Goal: Transaction & Acquisition: Register for event/course

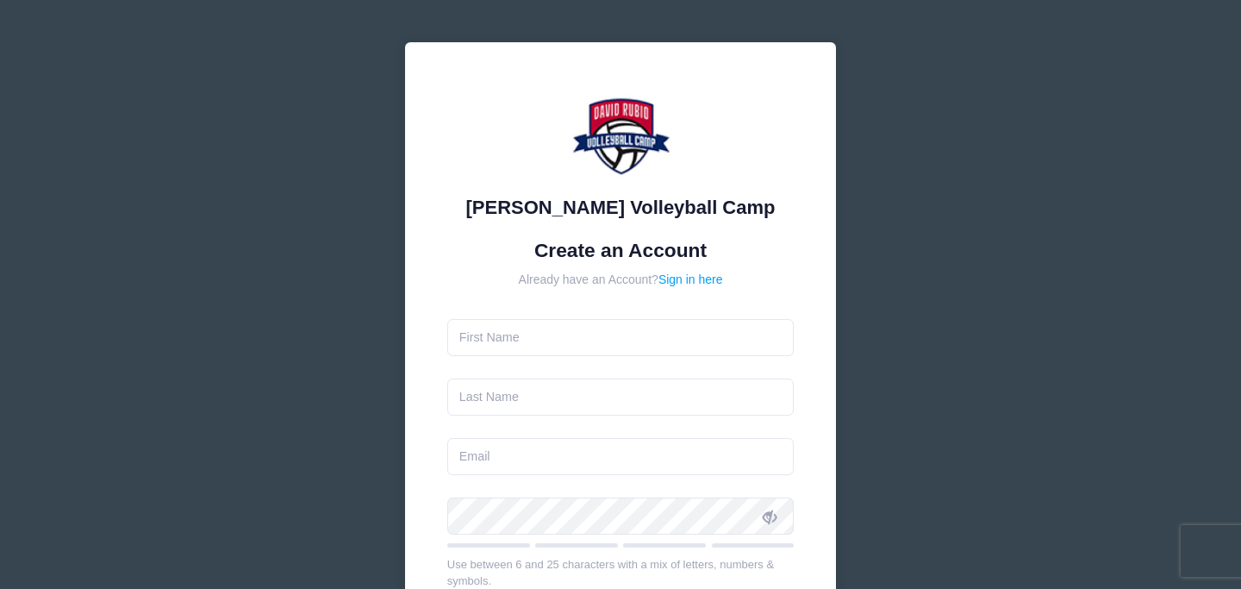
click at [575, 341] on input "text" at bounding box center [620, 337] width 347 height 37
type input "Christopher"
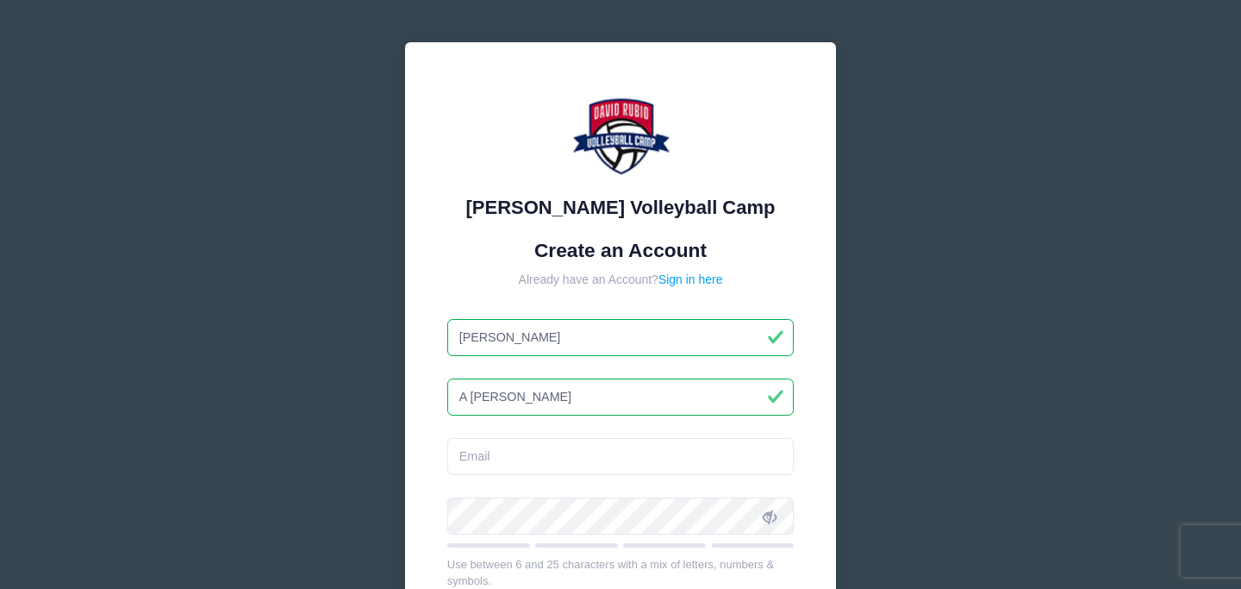
click at [470, 396] on input "A Payne" at bounding box center [620, 396] width 347 height 37
type input "Payne"
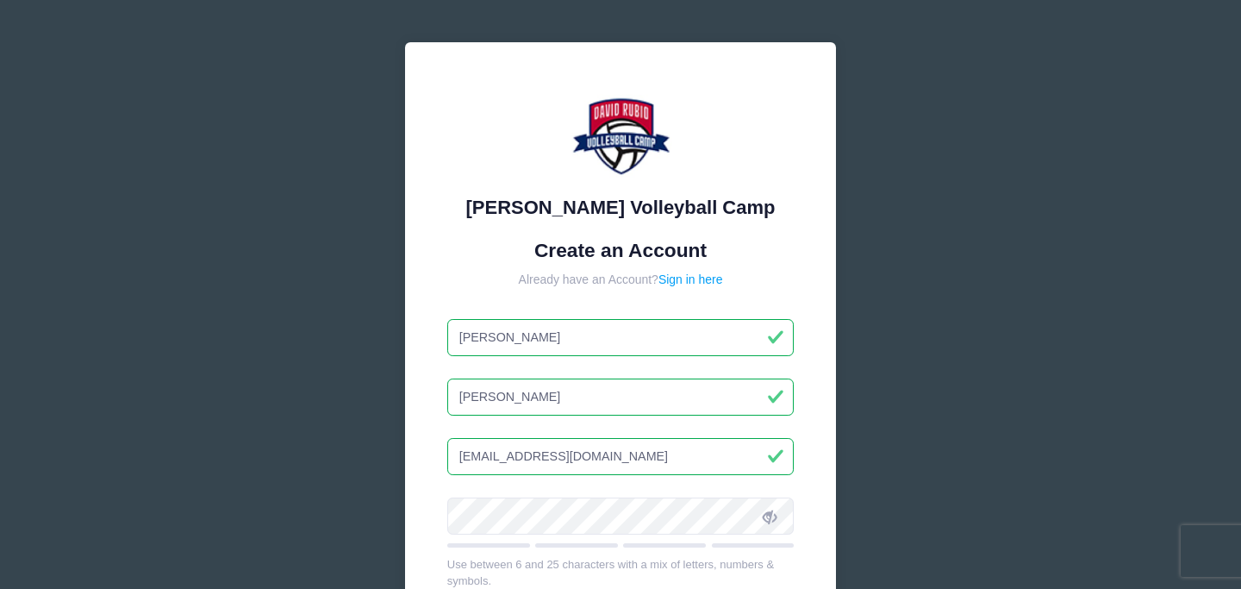
type input "christopherpayne0@gmail.com"
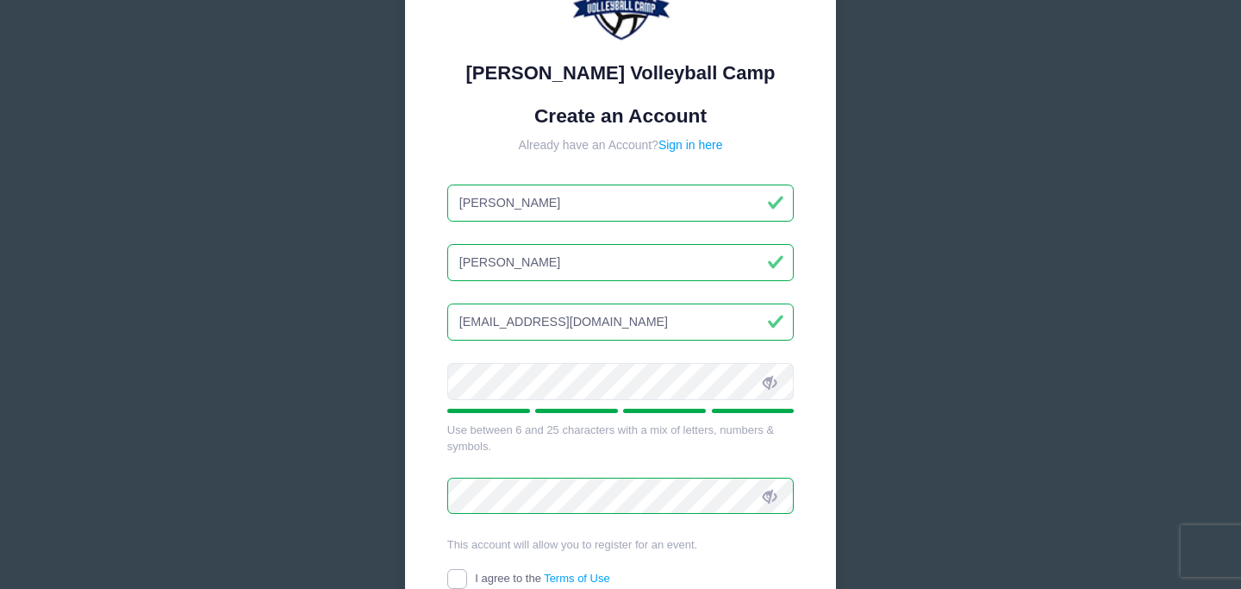
scroll to position [349, 0]
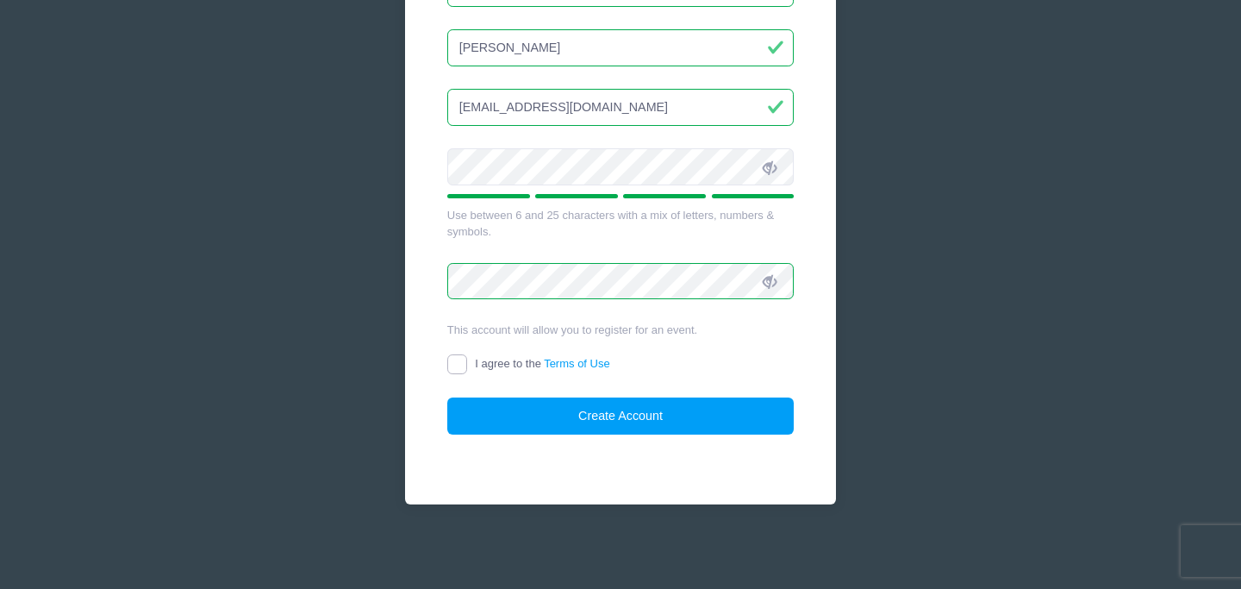
click at [464, 366] on input "I agree to the Terms of Use" at bounding box center [457, 364] width 20 height 20
checkbox input "true"
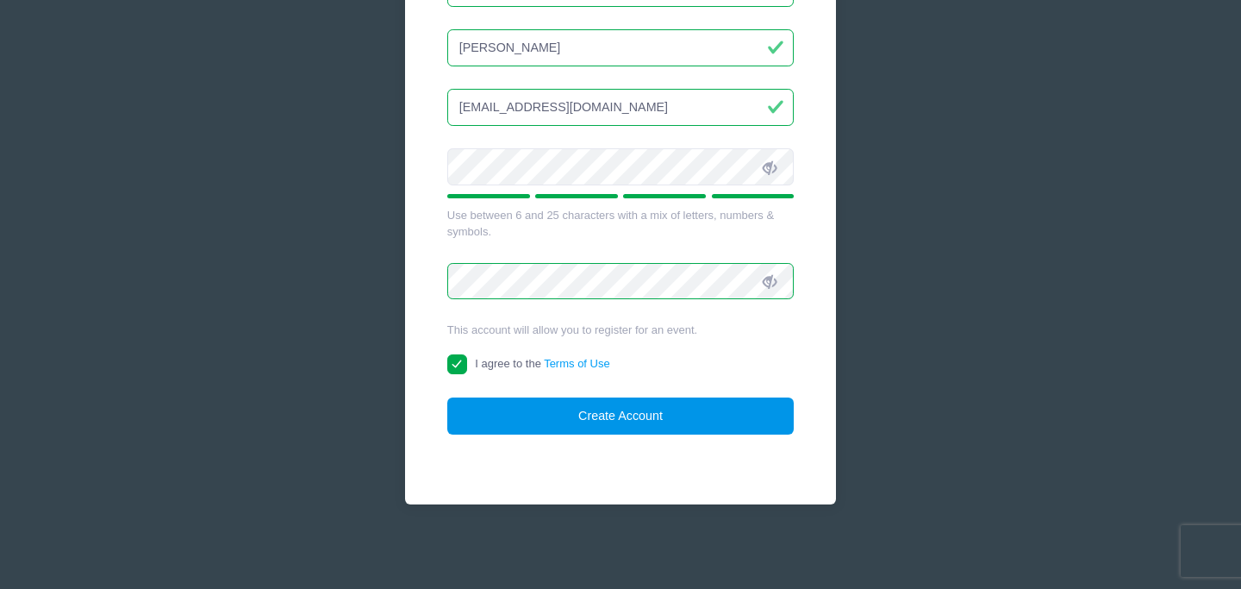
click at [559, 411] on button "Create Account" at bounding box center [620, 415] width 347 height 37
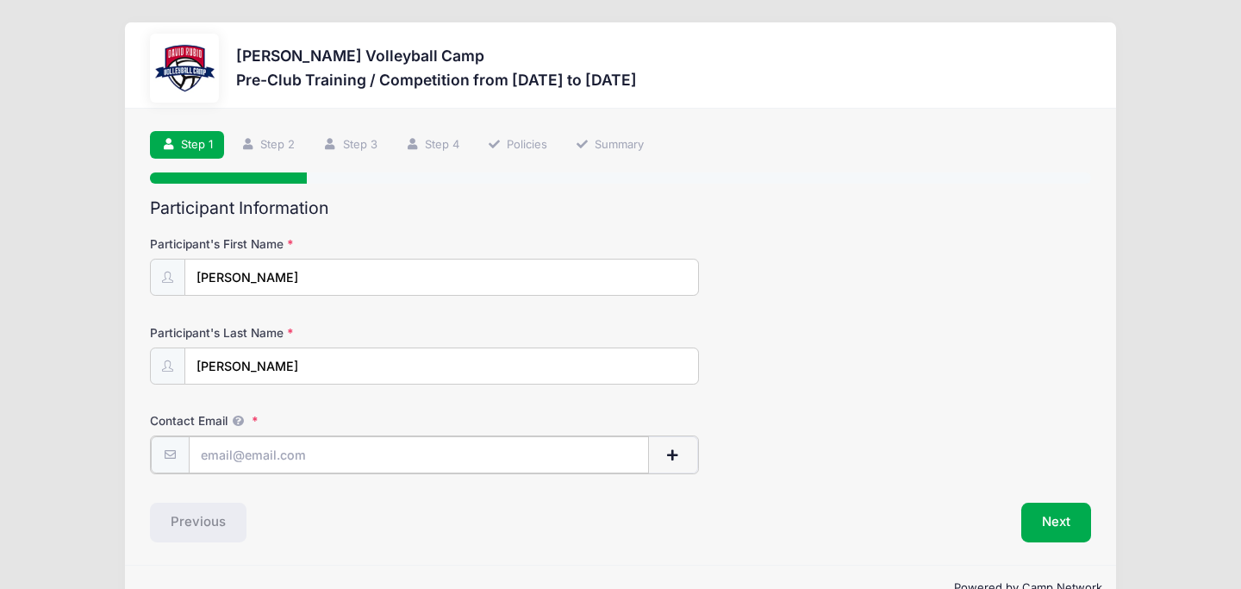
click at [290, 459] on input "Contact Email" at bounding box center [419, 454] width 461 height 37
type input "christopherpayne0@gmail.com"
click at [679, 457] on span "button" at bounding box center [673, 455] width 16 height 12
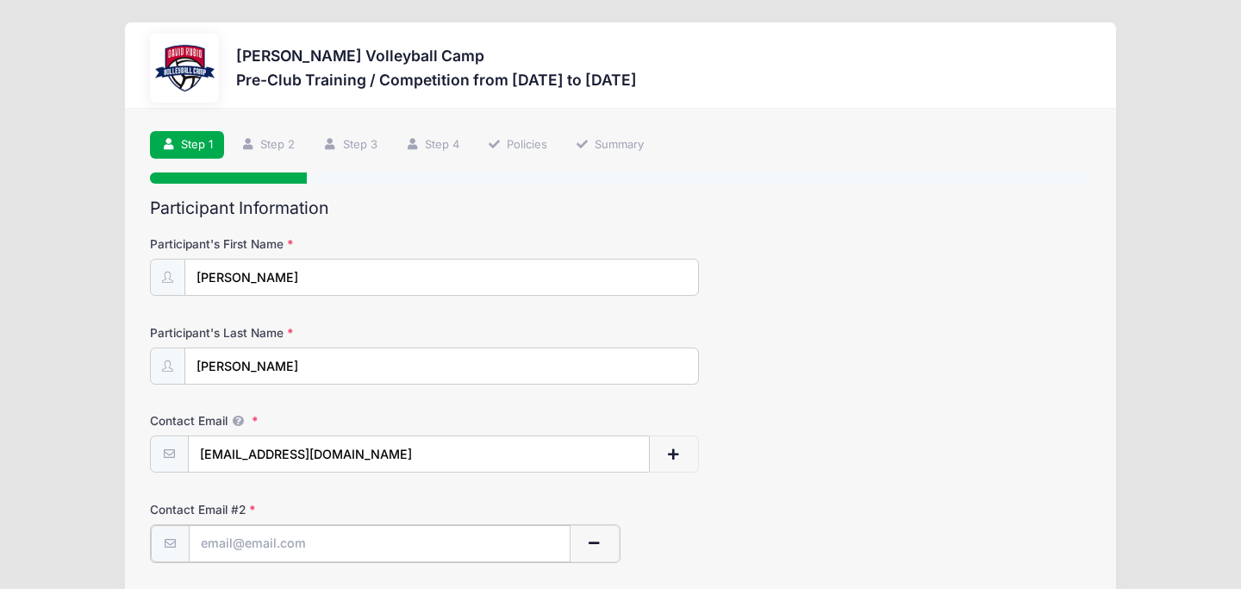
click at [345, 538] on input "text" at bounding box center [380, 543] width 383 height 37
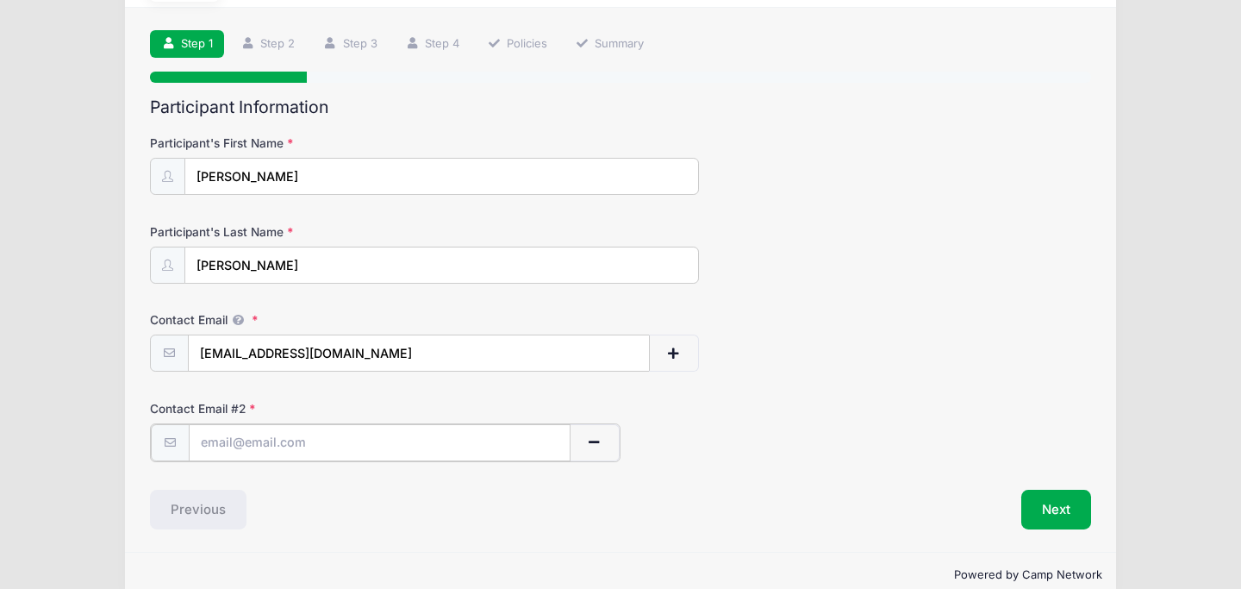
scroll to position [114, 0]
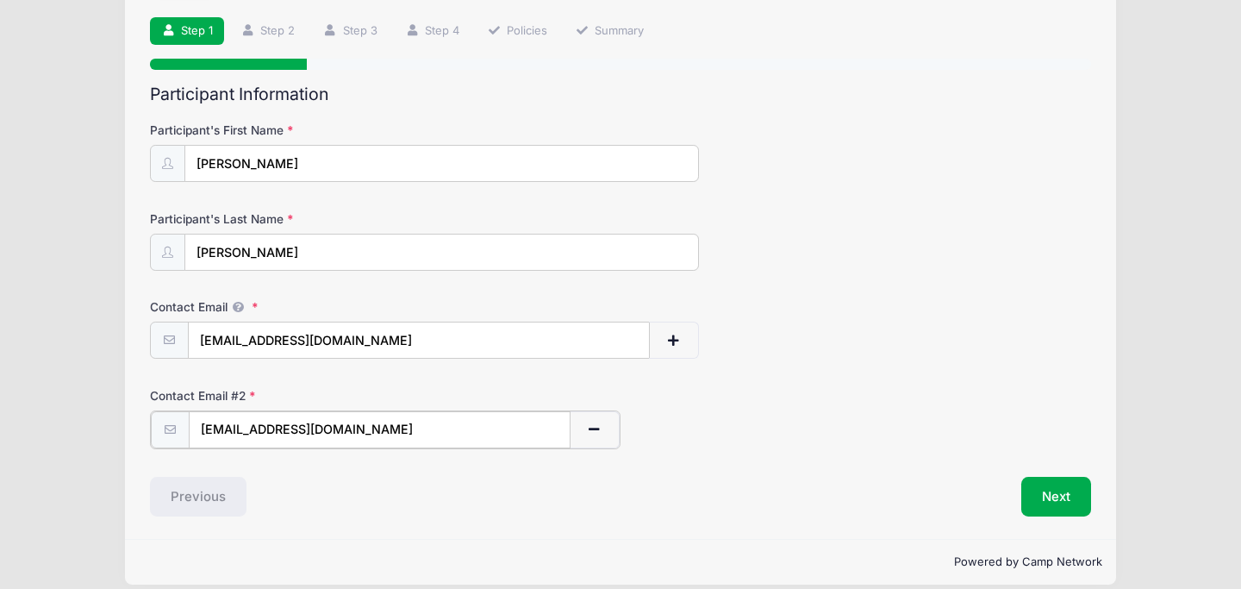
type input "jrpspayne@yahoo.com"
click at [765, 422] on div "Contact Email # 2 jrpspayne@yahoo.com" at bounding box center [620, 417] width 941 height 60
click at [1037, 493] on button "Next" at bounding box center [1056, 495] width 70 height 40
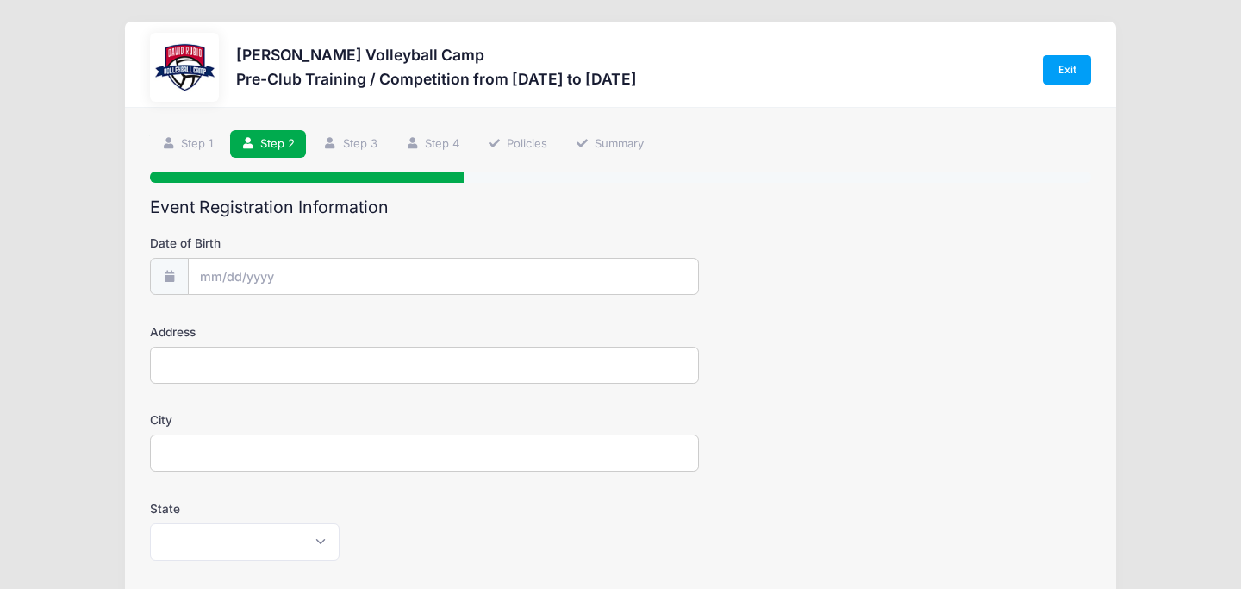
scroll to position [0, 0]
click at [387, 253] on div "Date of Birth" at bounding box center [620, 265] width 941 height 60
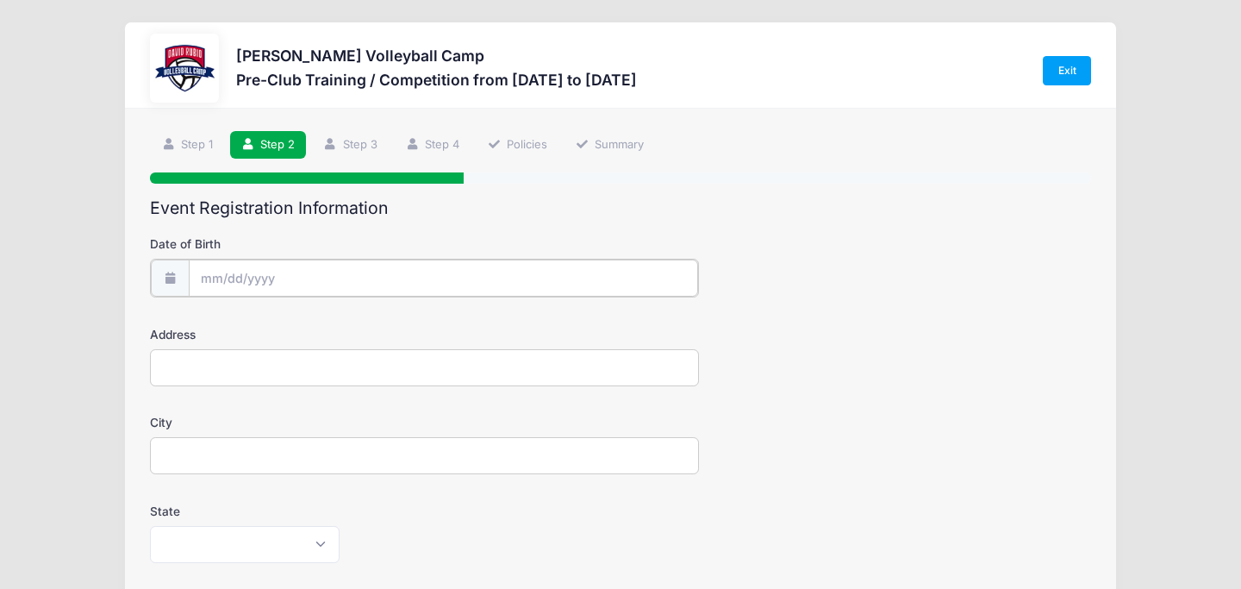
click at [352, 281] on input "Date of Birth" at bounding box center [443, 277] width 509 height 37
click at [276, 293] on input "Date of Birth" at bounding box center [443, 277] width 509 height 37
click at [276, 283] on input "Date of Birth" at bounding box center [443, 277] width 509 height 37
click at [211, 329] on icon at bounding box center [214, 324] width 11 height 11
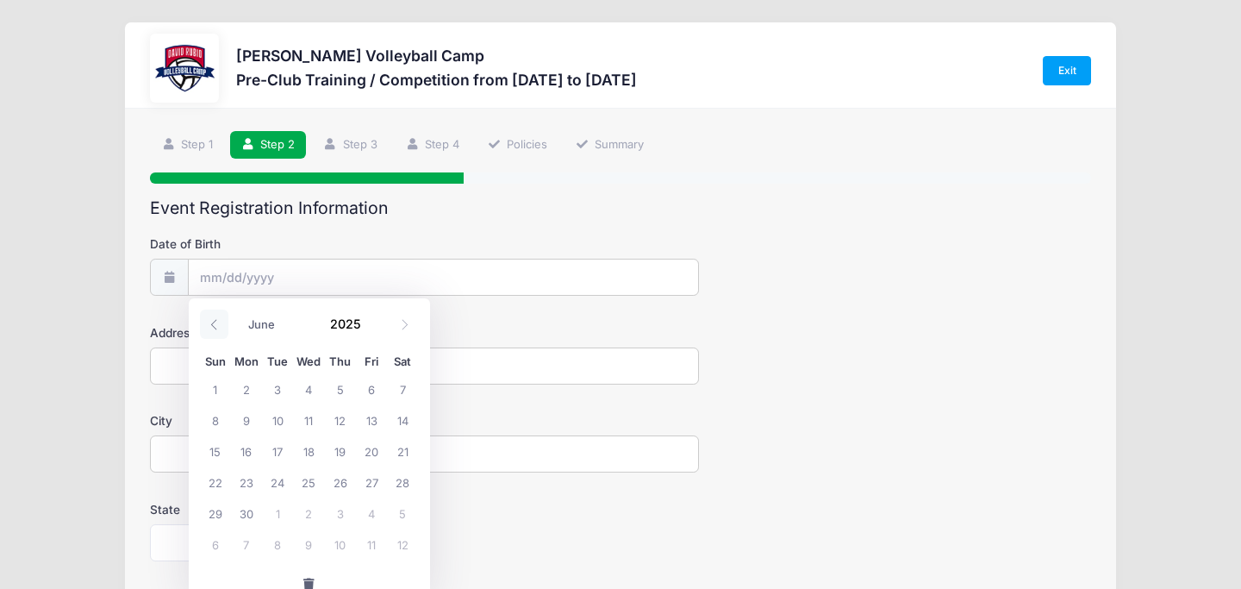
click at [211, 329] on icon at bounding box center [214, 324] width 11 height 11
select select "2"
click at [367, 324] on span at bounding box center [372, 329] width 12 height 13
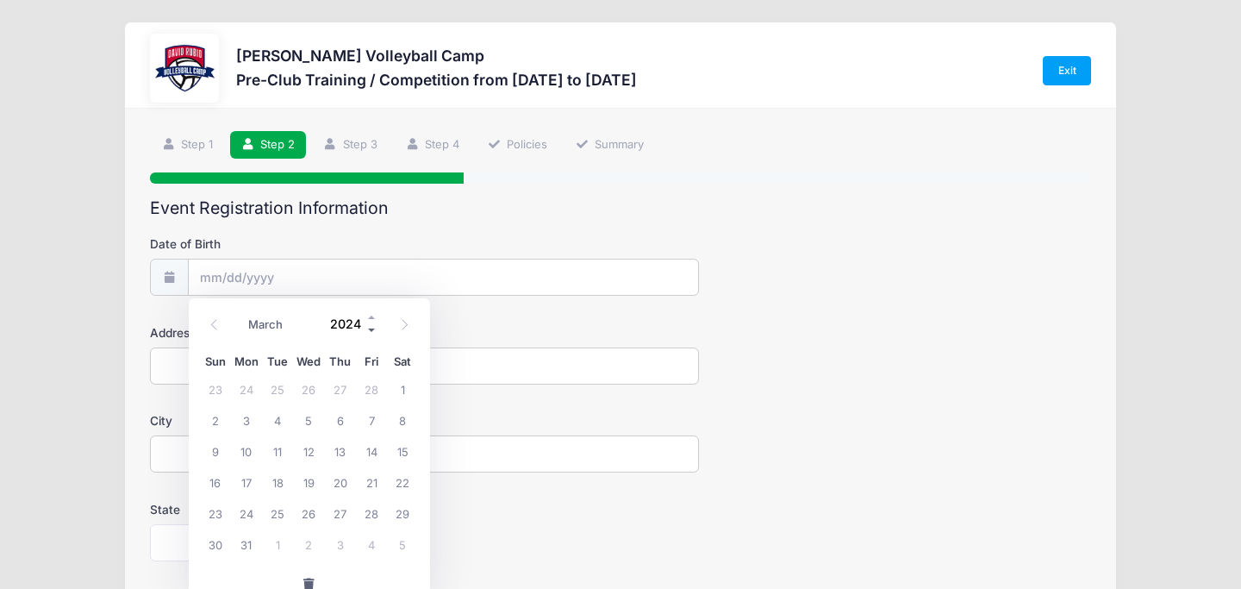
click at [367, 324] on span at bounding box center [372, 329] width 12 height 13
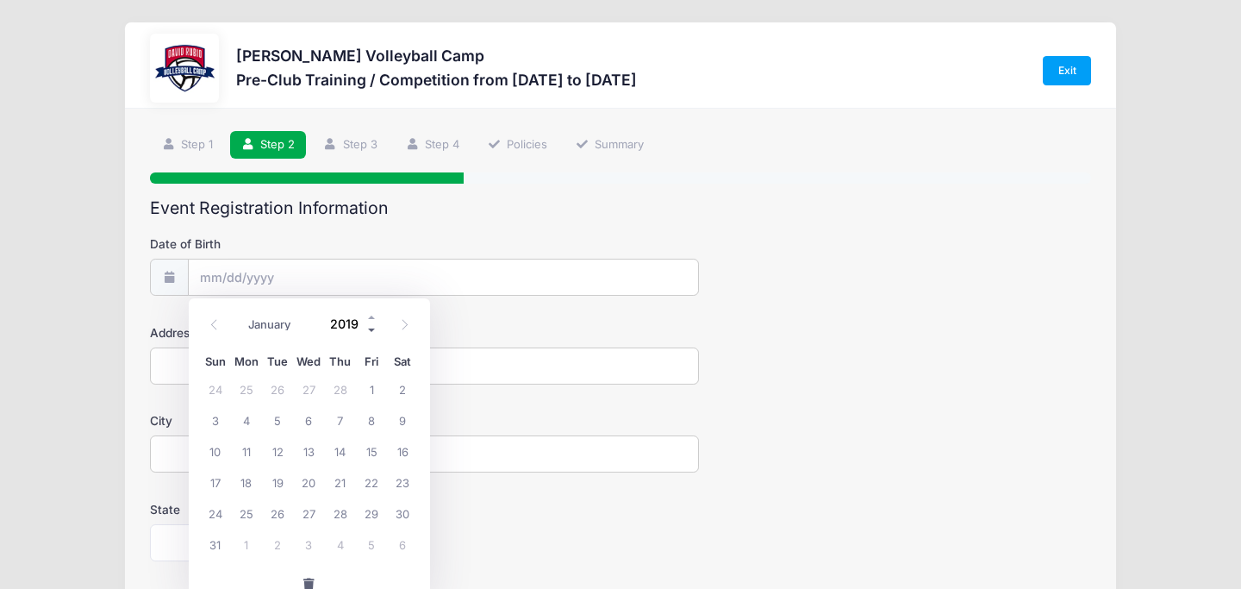
click at [367, 324] on span at bounding box center [372, 329] width 12 height 13
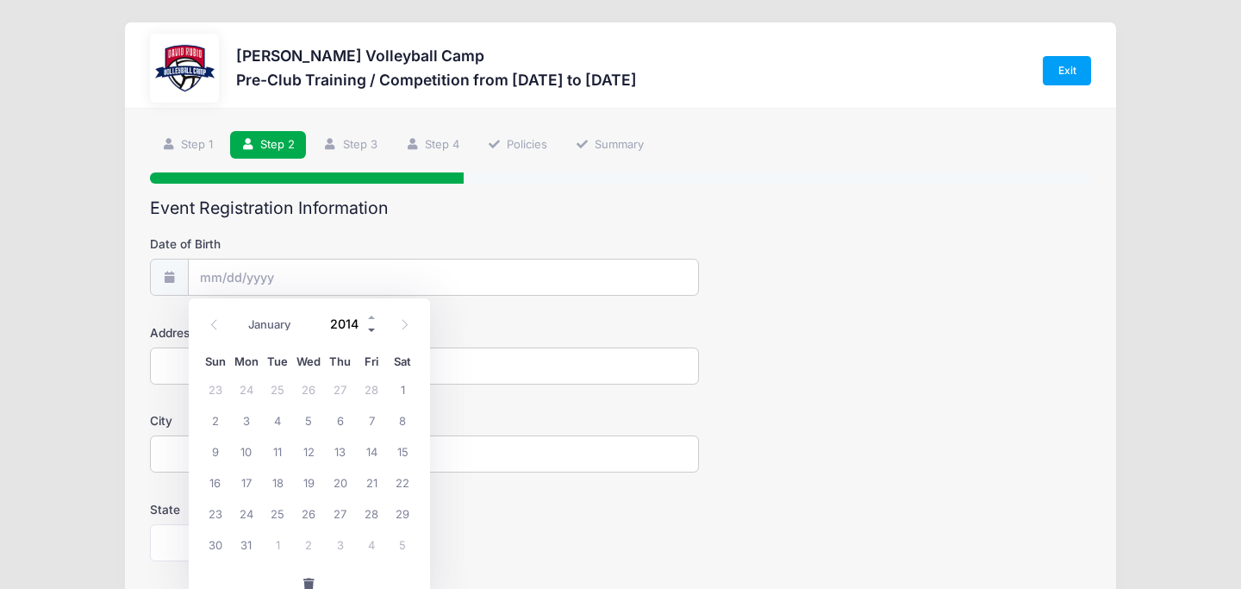
click at [367, 324] on span at bounding box center [372, 329] width 12 height 13
type input "2011"
click at [407, 323] on icon at bounding box center [404, 324] width 11 height 11
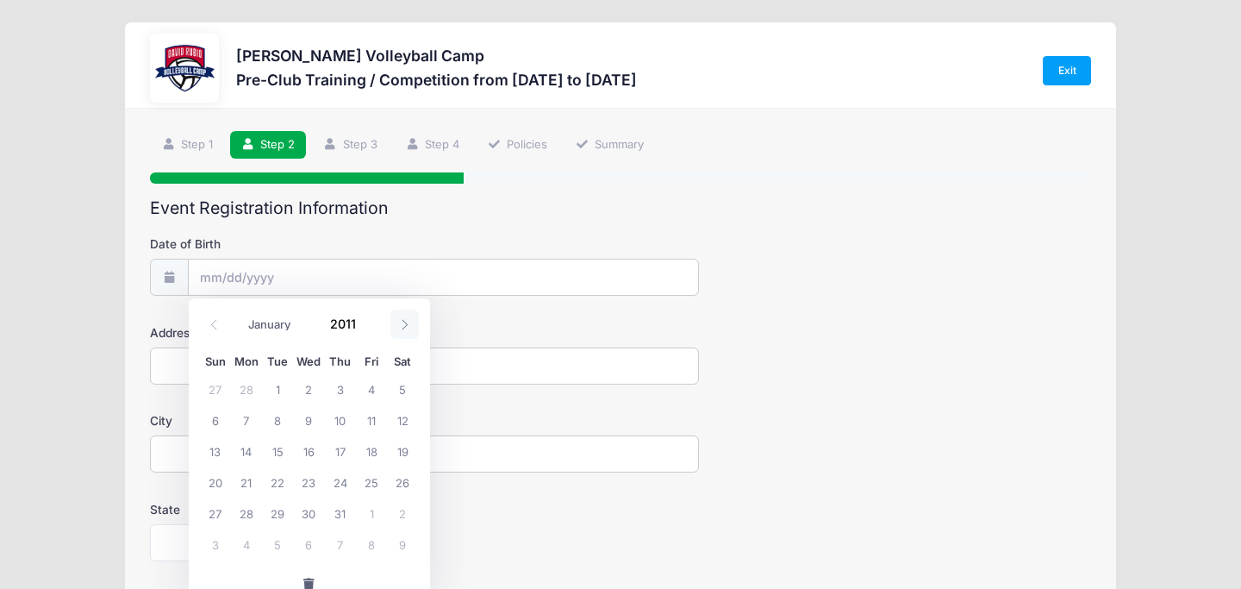
select select "3"
click at [212, 482] on span "17" at bounding box center [215, 481] width 31 height 31
type input "[DATE]"
click at [435, 363] on input "Address" at bounding box center [424, 365] width 549 height 37
type input "[STREET_ADDRESS][PERSON_NAME]"
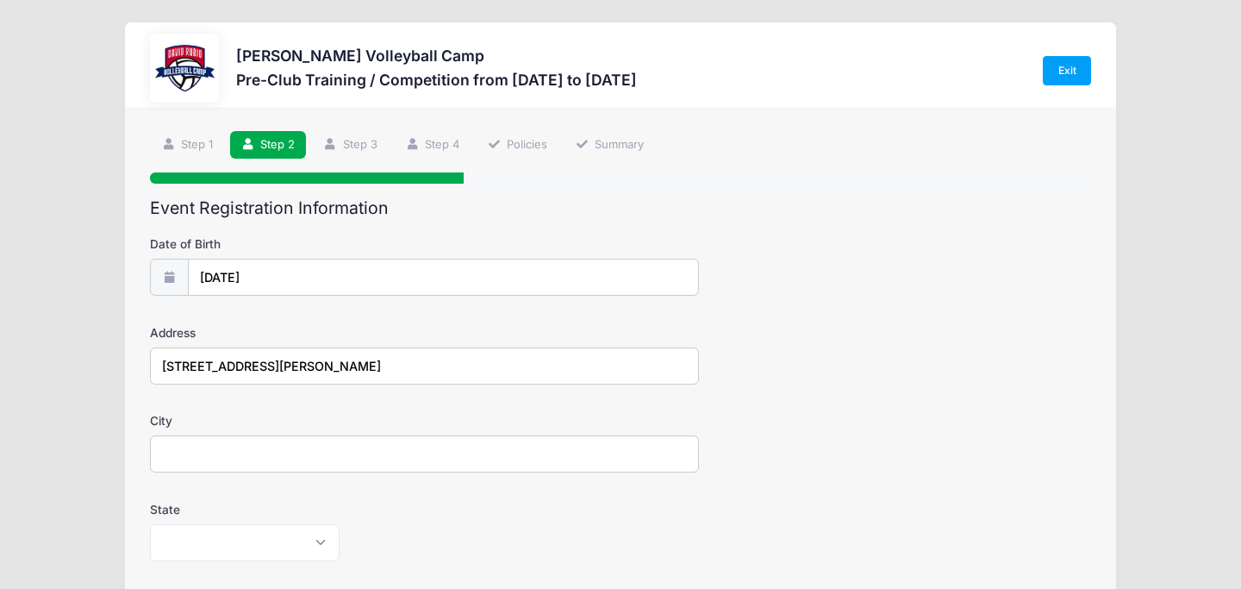
type input "Corona"
select select "AZ"
type input "85641"
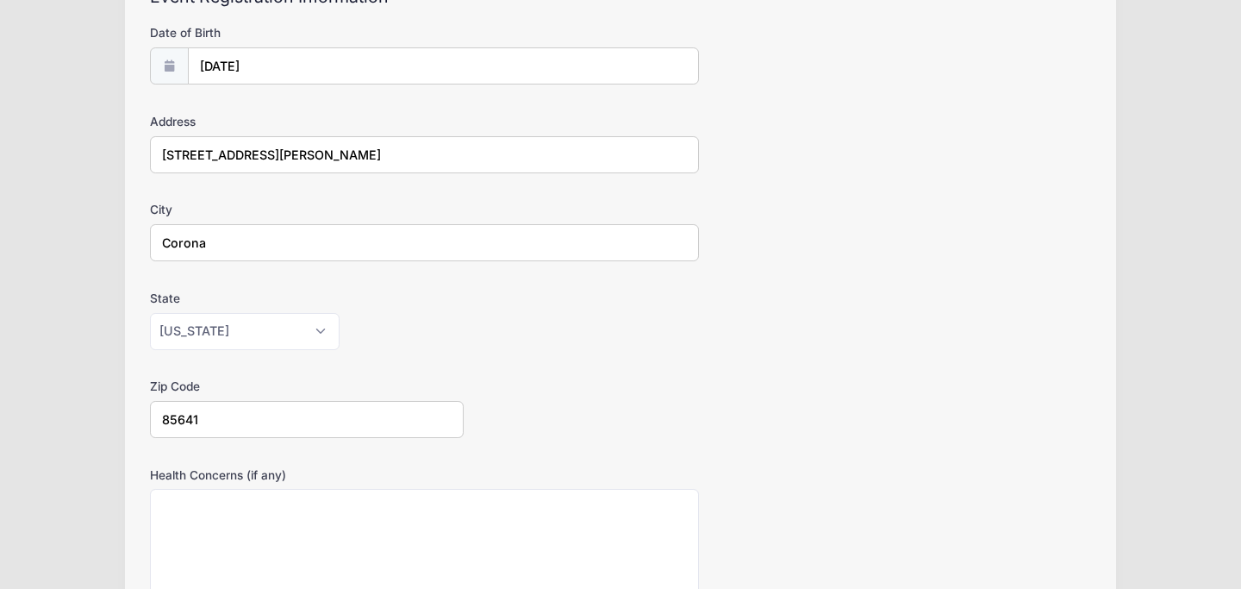
scroll to position [215, 0]
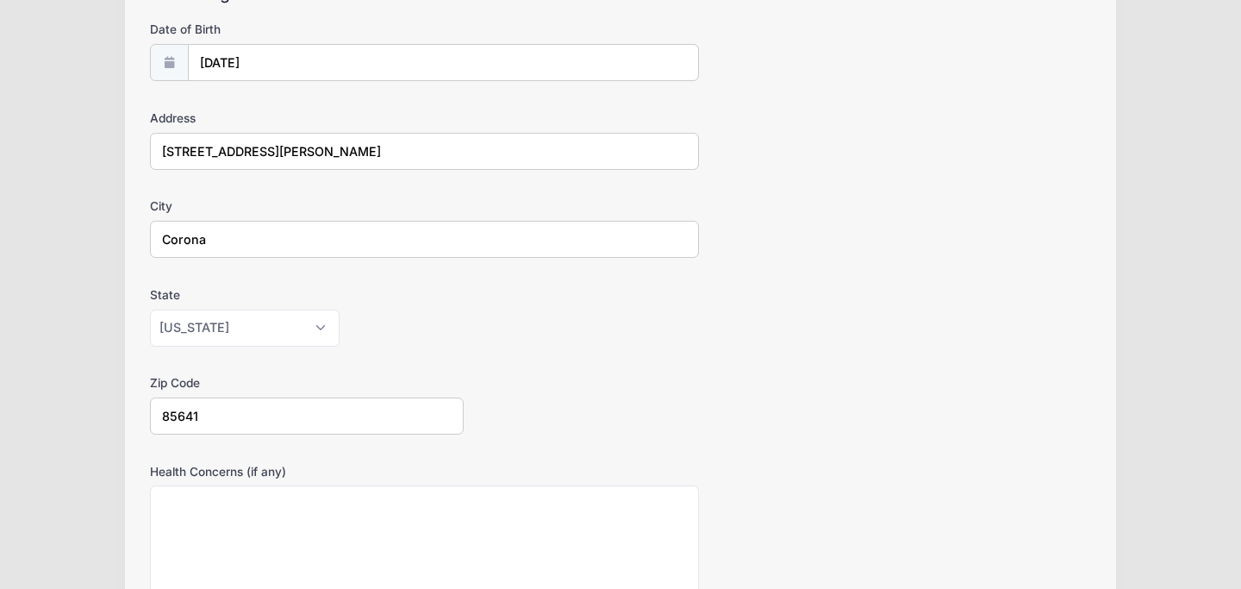
click at [235, 231] on input "Corona" at bounding box center [424, 239] width 549 height 37
drag, startPoint x: 235, startPoint y: 231, endPoint x: 72, endPoint y: 214, distance: 163.8
click at [72, 214] on div "David Rubio Volleyball Camp Pre-Club Training / Competition from 09/22 to 10/29…" at bounding box center [620, 394] width 1189 height 1219
type input "Vail"
click at [70, 240] on div "David Rubio Volleyball Camp Pre-Club Training / Competition from 09/22 to 10/29…" at bounding box center [620, 394] width 1189 height 1219
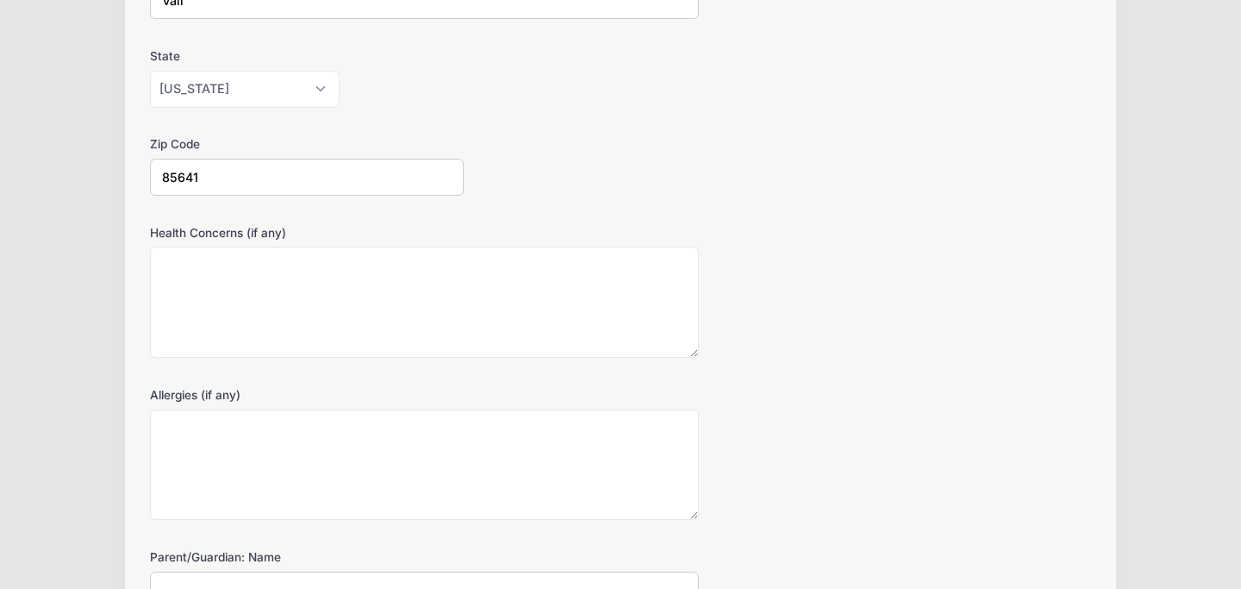
scroll to position [471, 0]
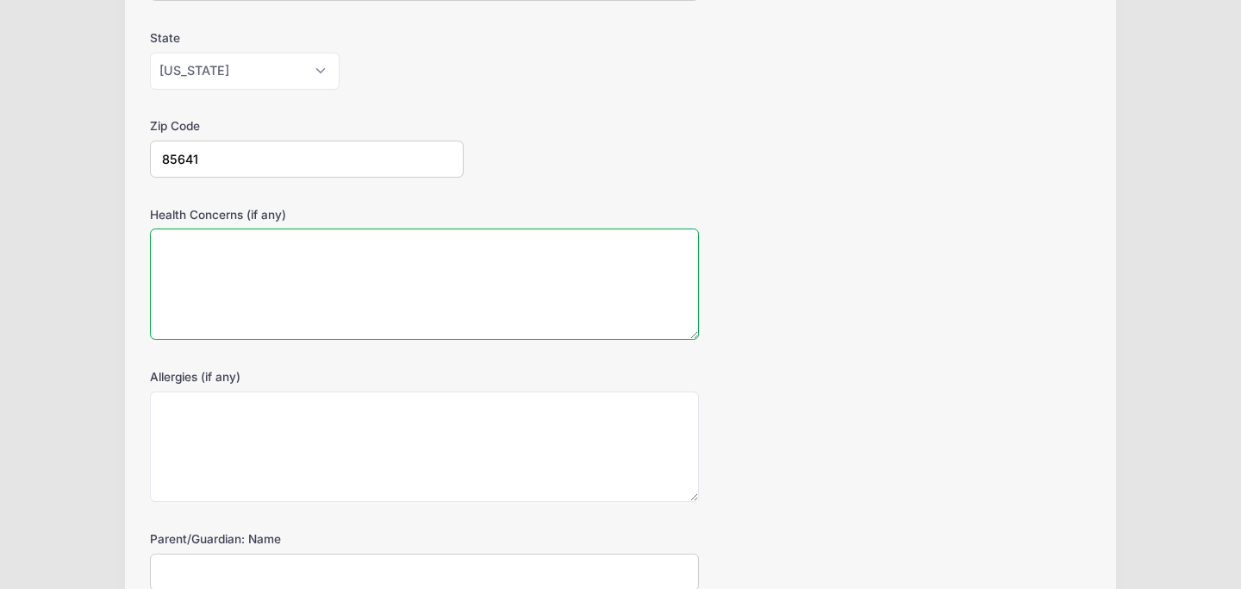
click at [286, 294] on textarea "Health Concerns (if any)" at bounding box center [424, 283] width 549 height 111
type textarea "n/a"
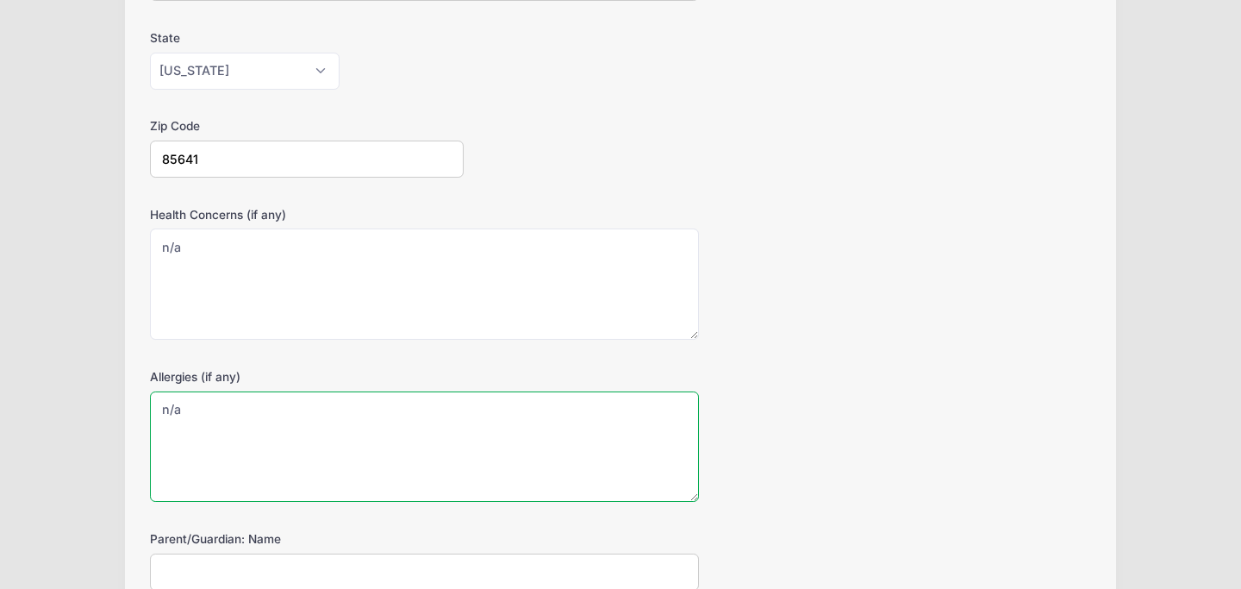
type textarea "n/a"
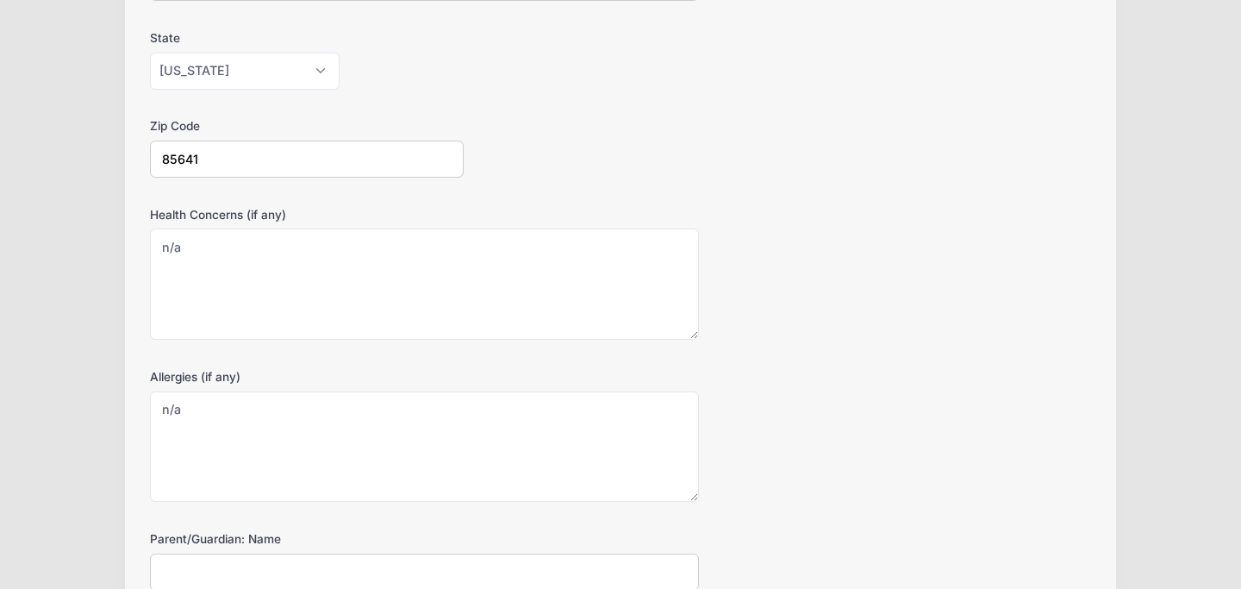
scroll to position [473, 0]
type input "[PERSON_NAME]"
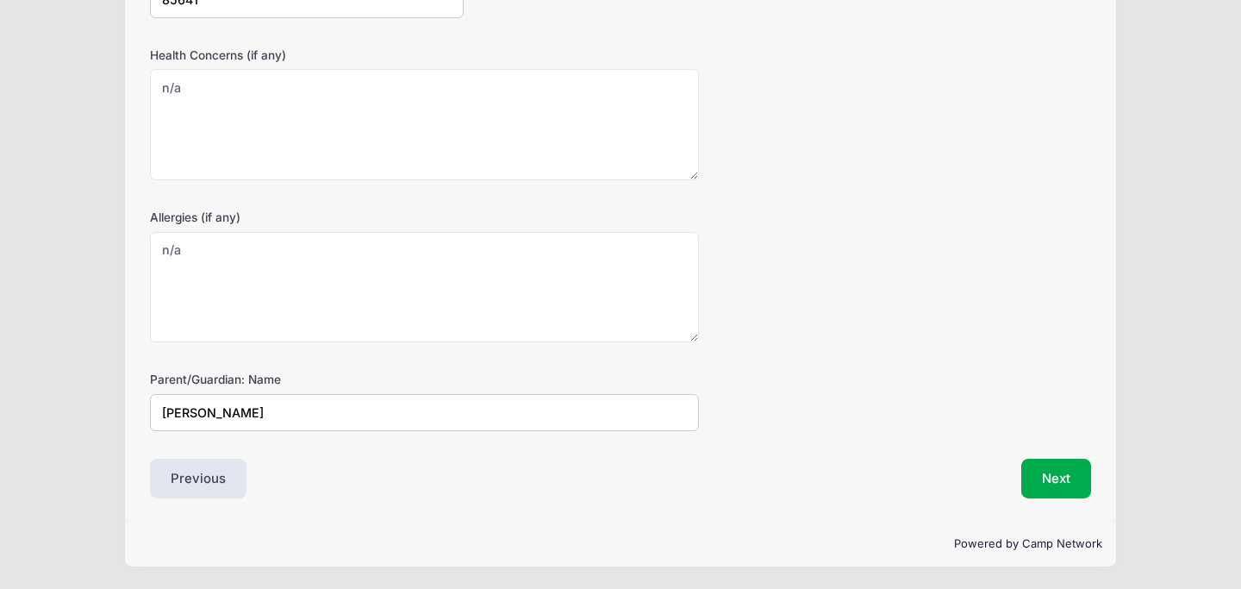
click at [432, 421] on input "[PERSON_NAME]" at bounding box center [424, 412] width 549 height 37
click at [1051, 483] on button "Next" at bounding box center [1056, 478] width 70 height 40
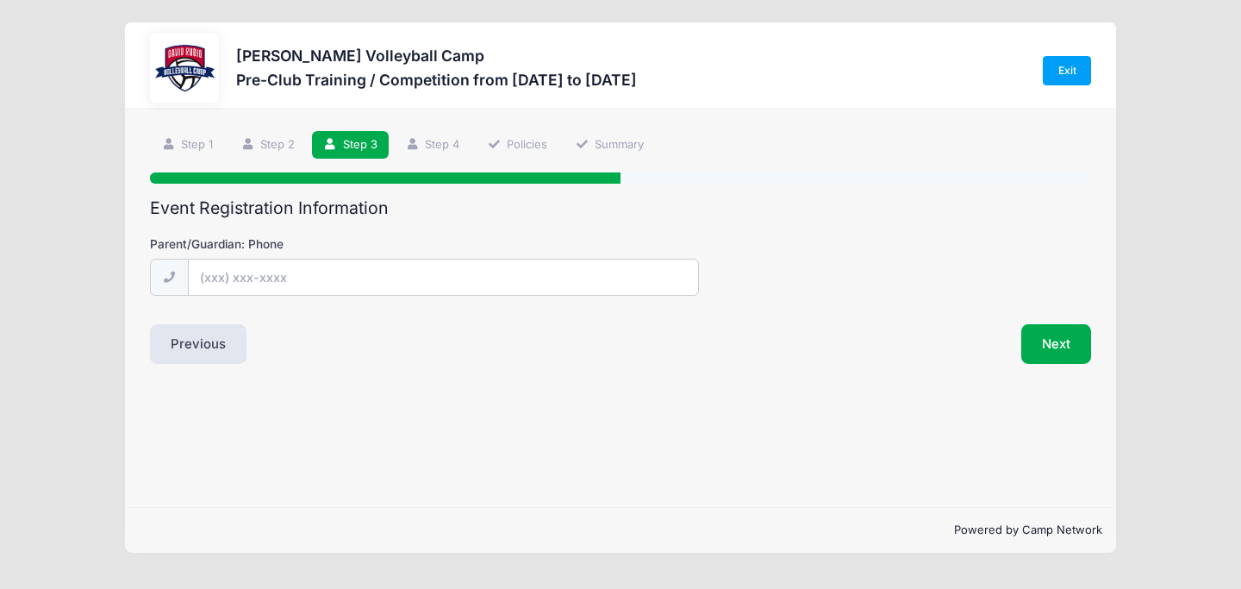
scroll to position [0, 0]
click at [225, 344] on button "Previous" at bounding box center [198, 344] width 97 height 40
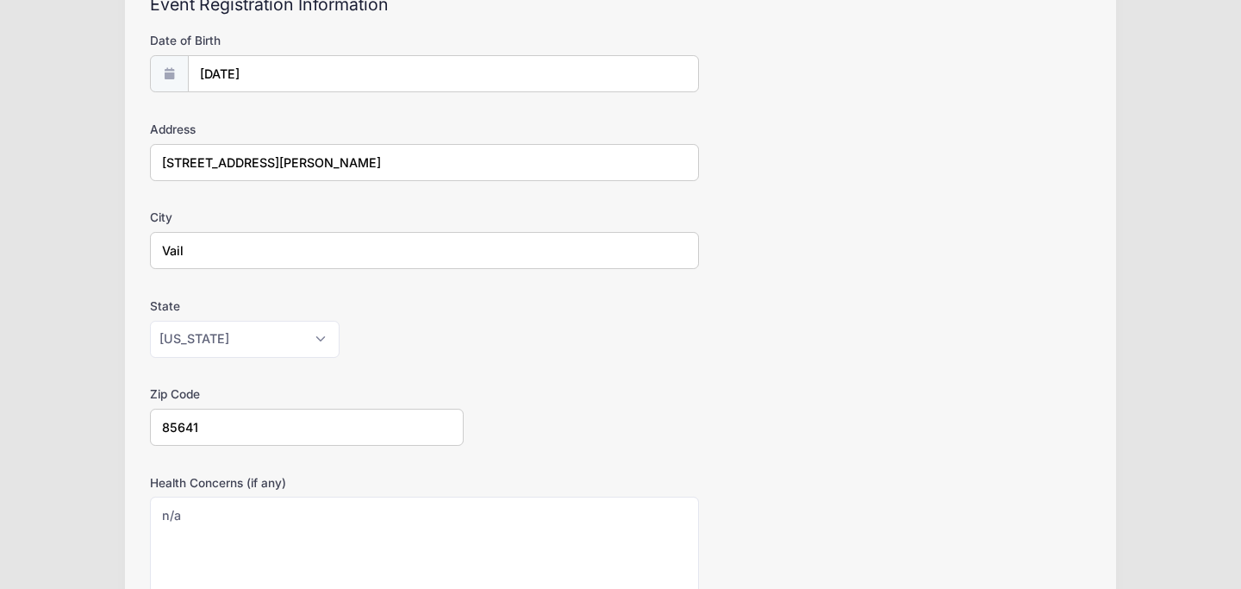
scroll to position [631, 0]
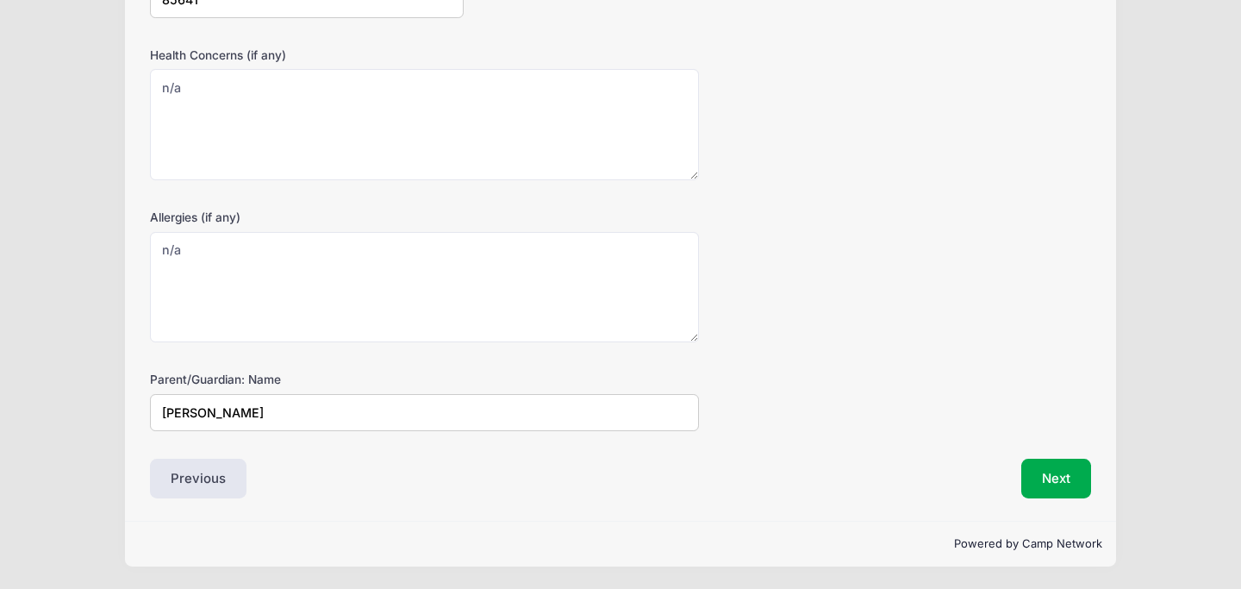
drag, startPoint x: 249, startPoint y: 415, endPoint x: 0, endPoint y: 342, distance: 259.6
type input "[PERSON_NAME]"
click at [1050, 478] on button "Next" at bounding box center [1056, 478] width 70 height 40
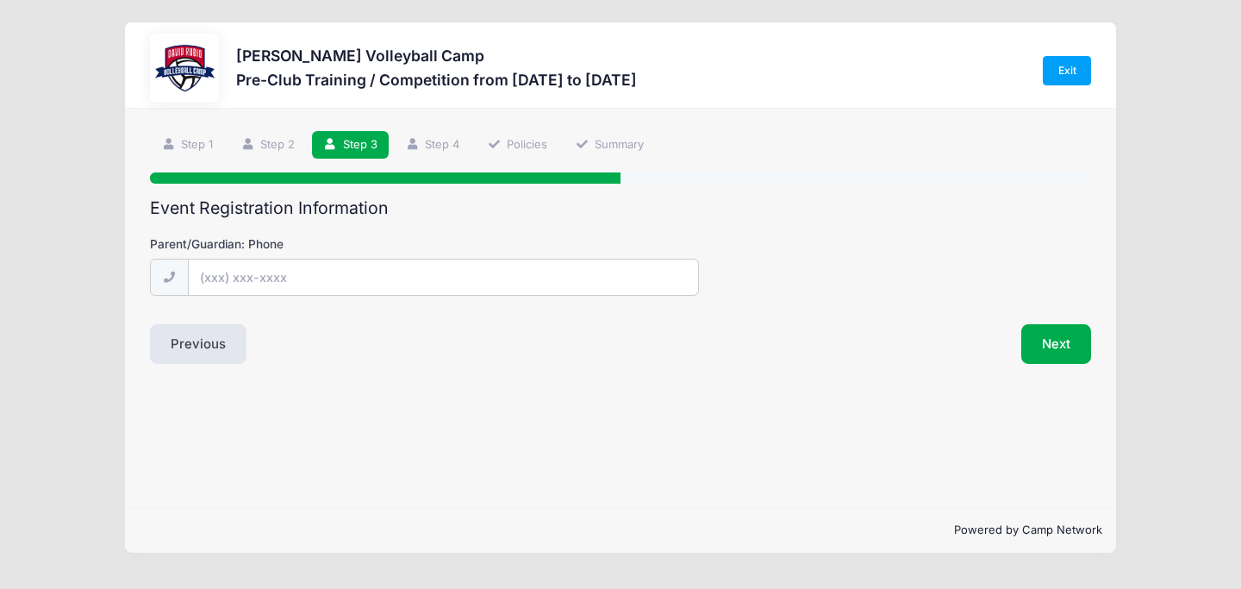
scroll to position [0, 0]
click at [348, 280] on input "Parent/Guardian: Phone" at bounding box center [443, 277] width 509 height 37
type input "(970) 250-0521"
click at [1058, 349] on button "Next" at bounding box center [1056, 344] width 70 height 40
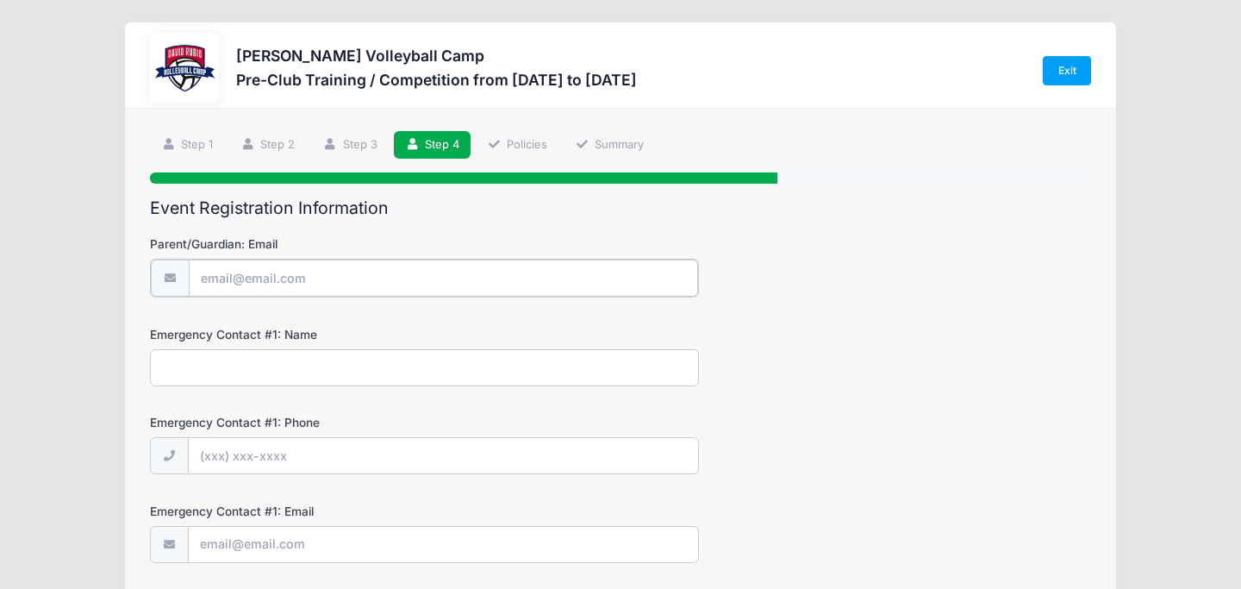
click at [381, 271] on input "Parent/Guardian: Email" at bounding box center [443, 277] width 509 height 37
type input "christopherpayne0@gmail.com"
type input "P"
type input "Peggy Payne"
click at [223, 460] on input "Emergency Contact #1: Phone" at bounding box center [443, 454] width 509 height 37
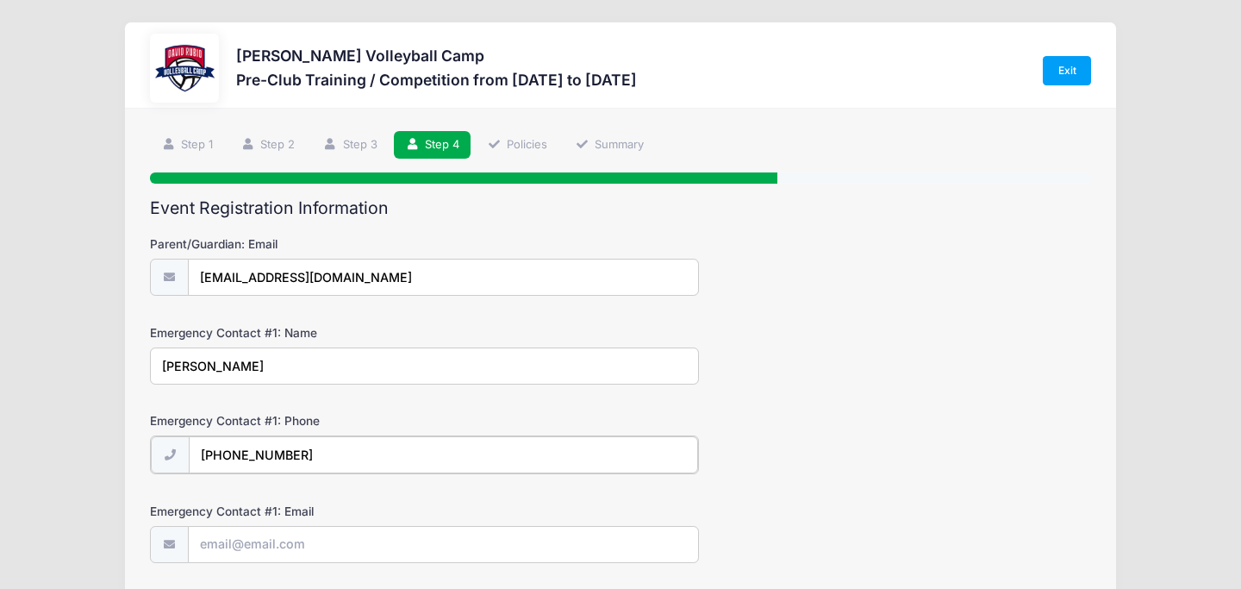
type input "(520) 561-2120"
click at [885, 373] on div "Emergency Contact #1: Name Peggy Payne" at bounding box center [620, 354] width 941 height 60
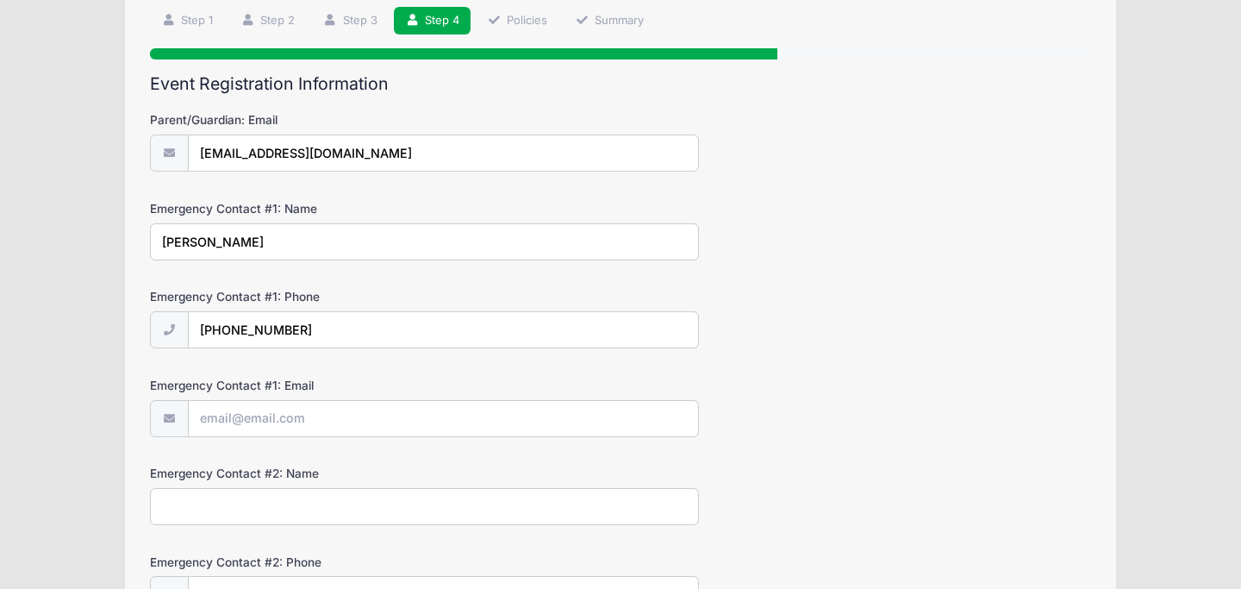
scroll to position [130, 0]
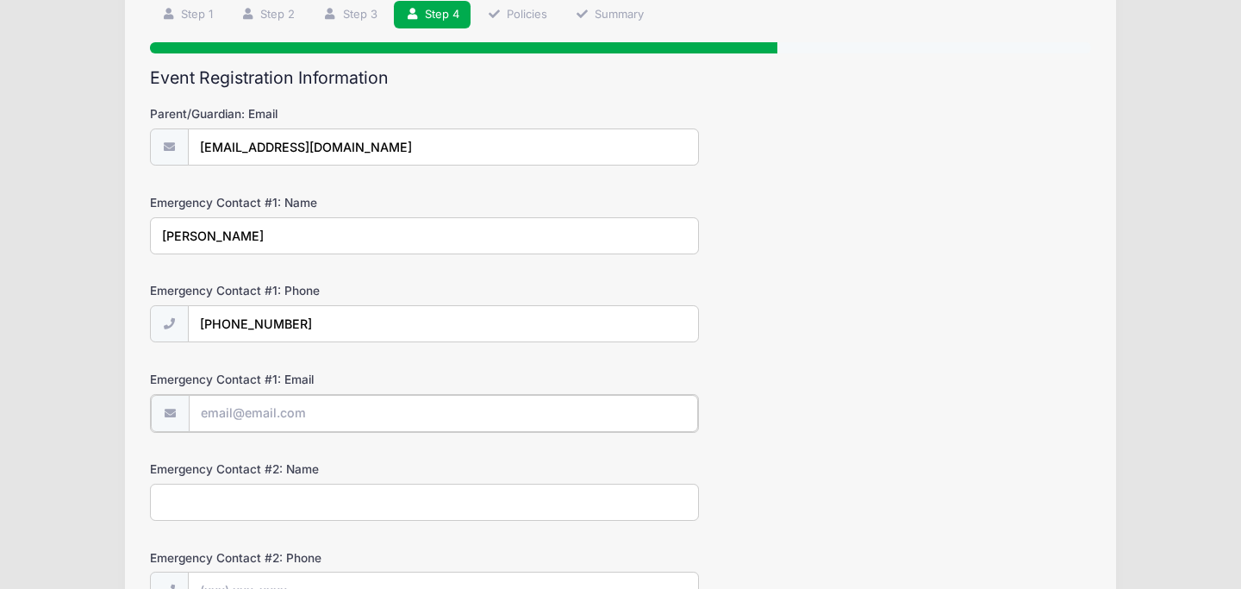
click at [346, 411] on input "Emergency Contact #1: Email" at bounding box center [443, 413] width 509 height 37
type input "jrpspayne@yahoo.com"
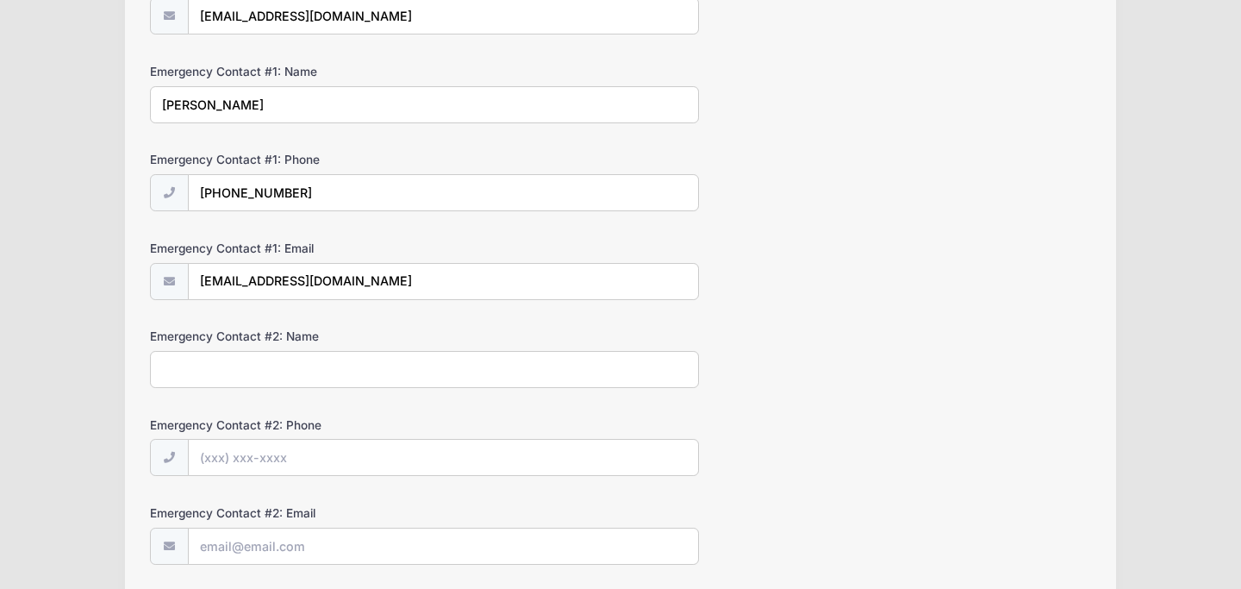
scroll to position [269, 0]
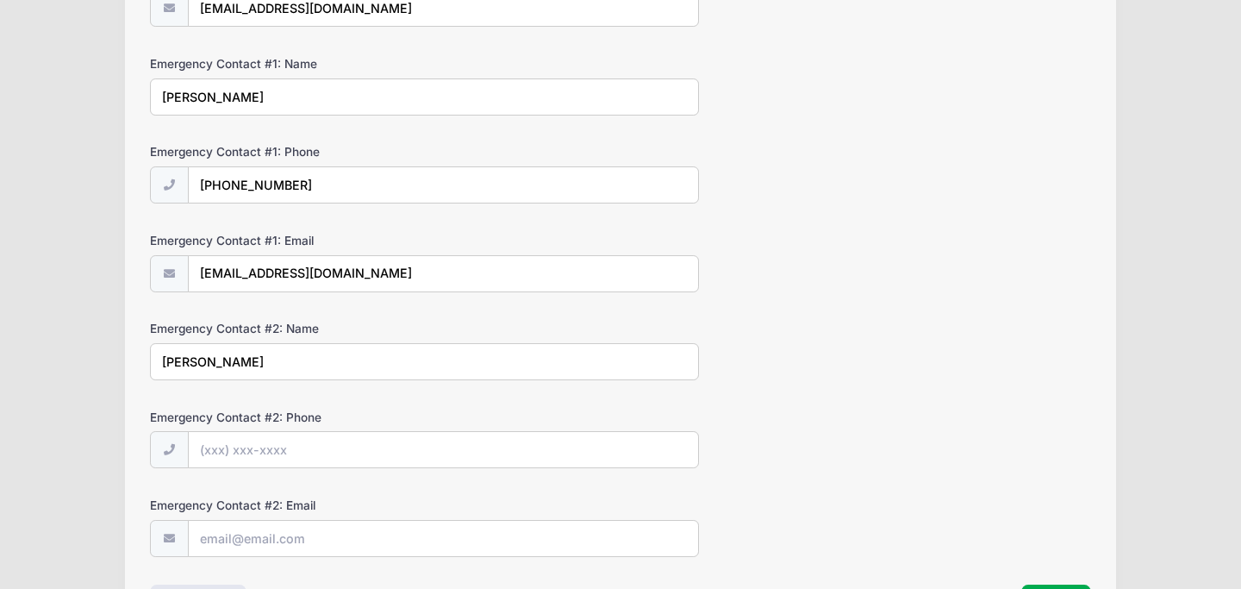
type input "James Payne"
type input "(520) 561-0260"
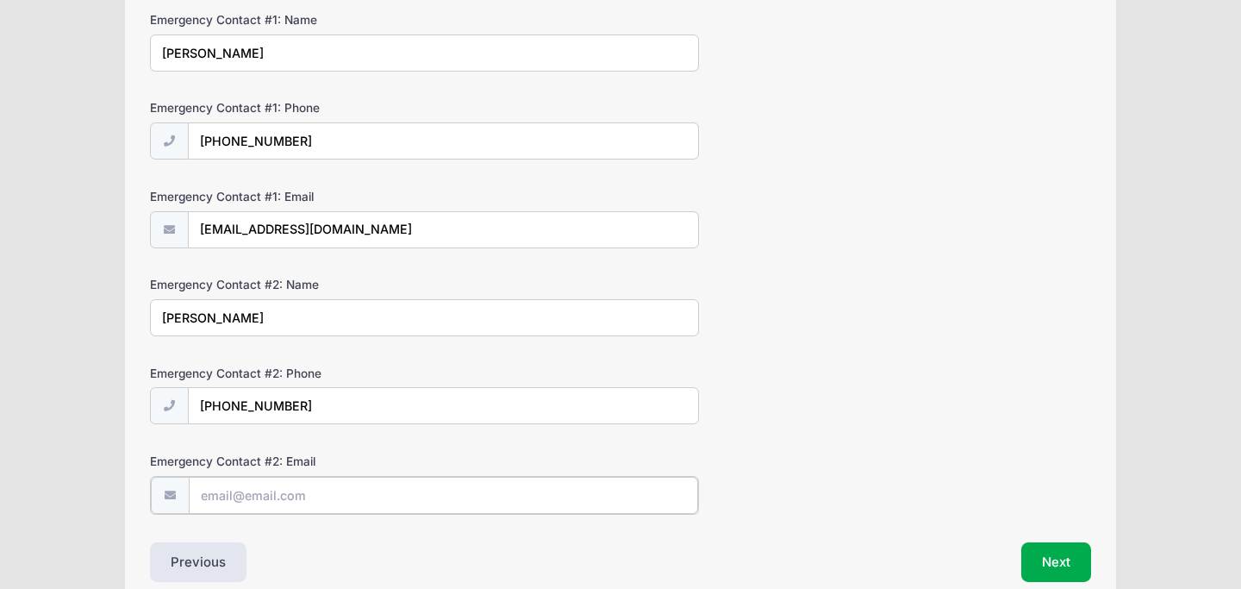
scroll to position [396, 0]
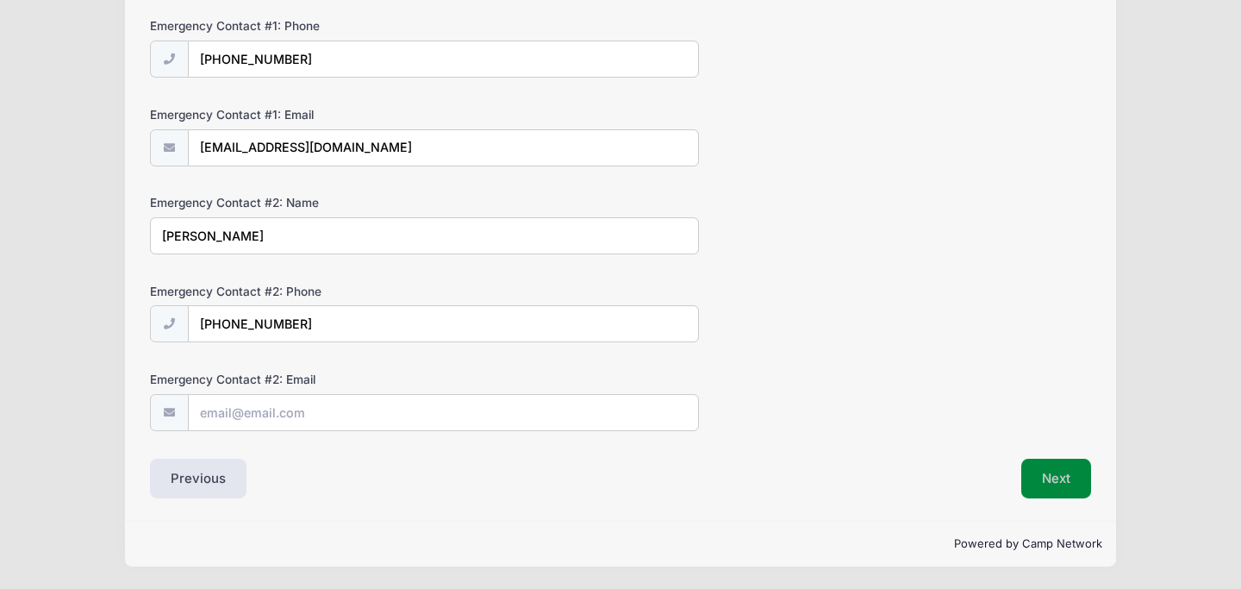
click at [1055, 475] on button "Next" at bounding box center [1056, 478] width 70 height 40
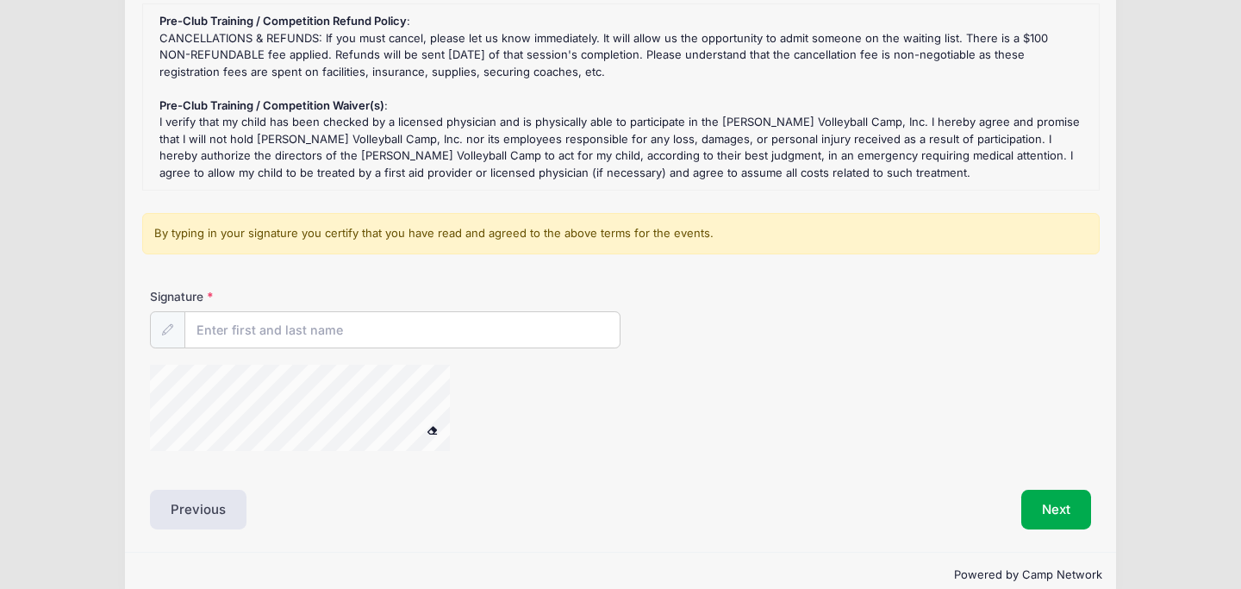
scroll to position [251, 0]
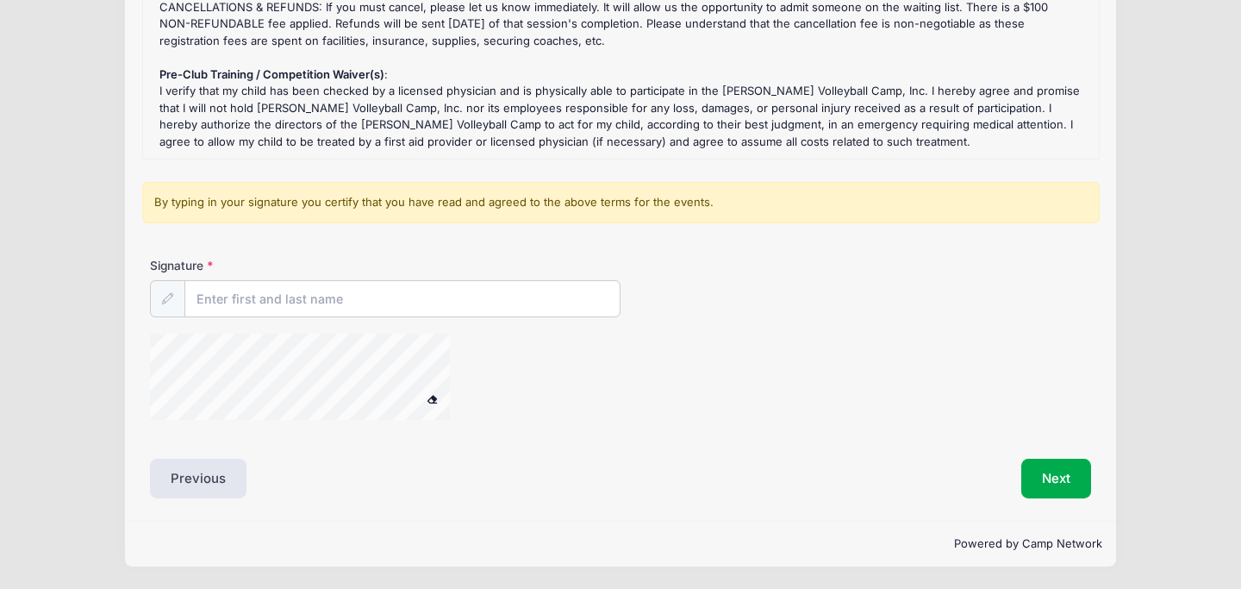
click at [391, 317] on div "Signature" at bounding box center [620, 346] width 957 height 179
click at [391, 311] on input "Signature" at bounding box center [402, 299] width 434 height 37
type input "[PERSON_NAME]"
click at [826, 242] on form "Pre-Club Training / Competition Refund Policy : CANCELLATIONS & REFUNDS: If you…" at bounding box center [620, 204] width 941 height 464
click at [1059, 473] on button "Next" at bounding box center [1056, 478] width 70 height 40
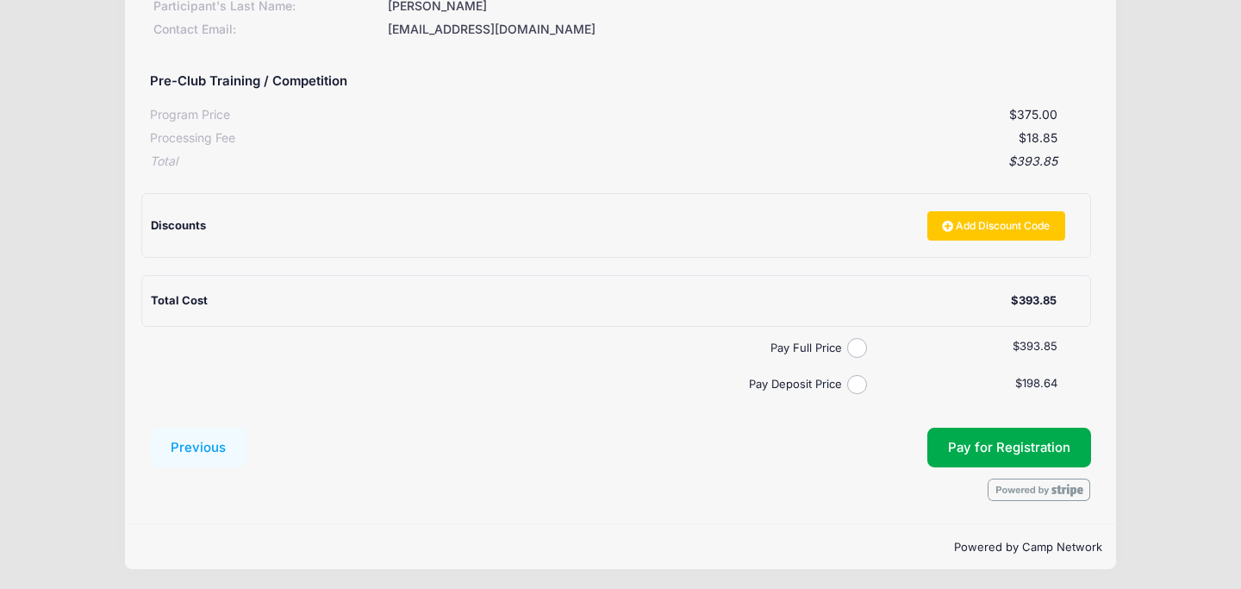
scroll to position [296, 0]
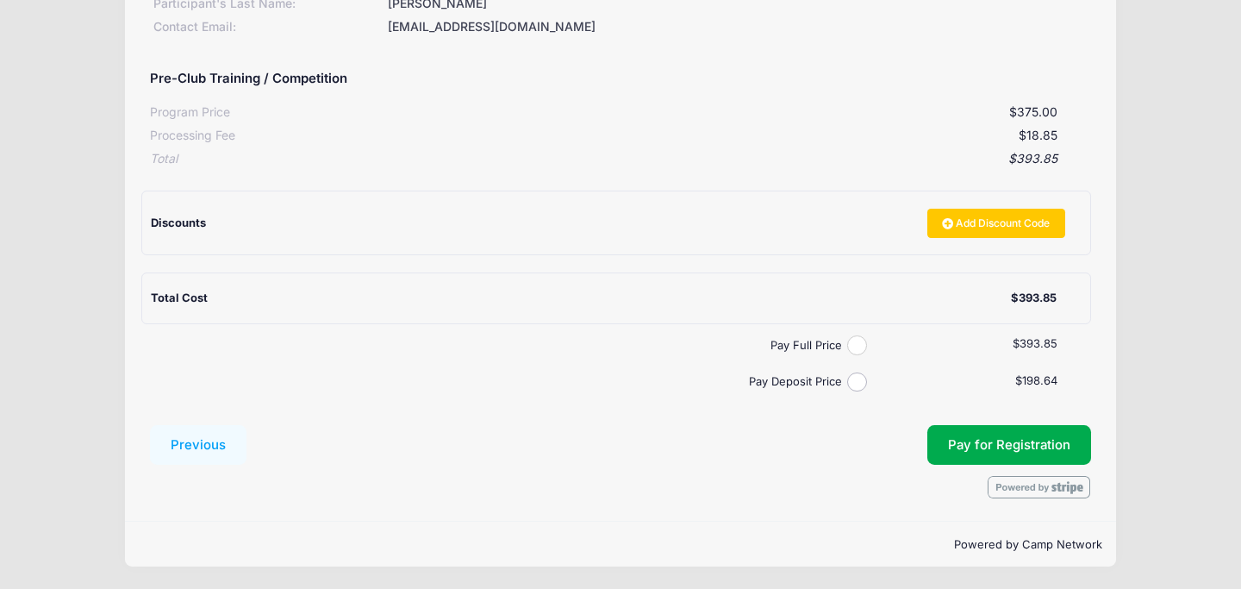
click at [857, 343] on input "Pay Full Price" at bounding box center [857, 345] width 20 height 20
radio input "true"
click at [1039, 442] on span "Pay for Registration" at bounding box center [1009, 445] width 122 height 16
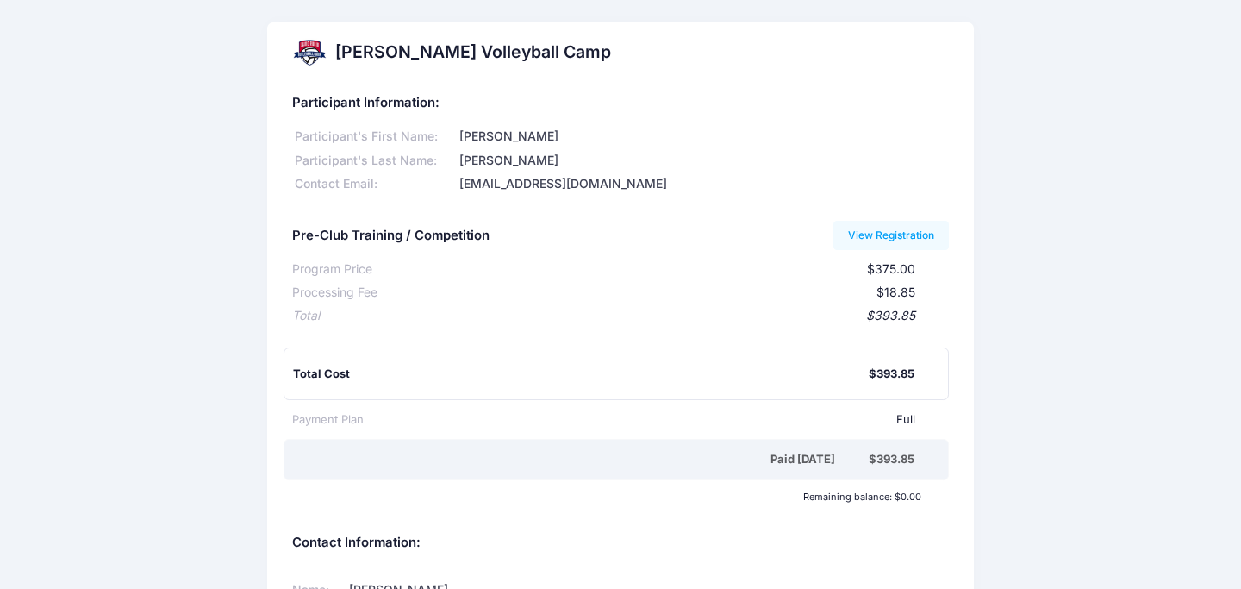
click at [1098, 134] on div "David Rubio Volleyball Camp Participant Information: Participant's First Name: …" at bounding box center [620, 372] width 1241 height 700
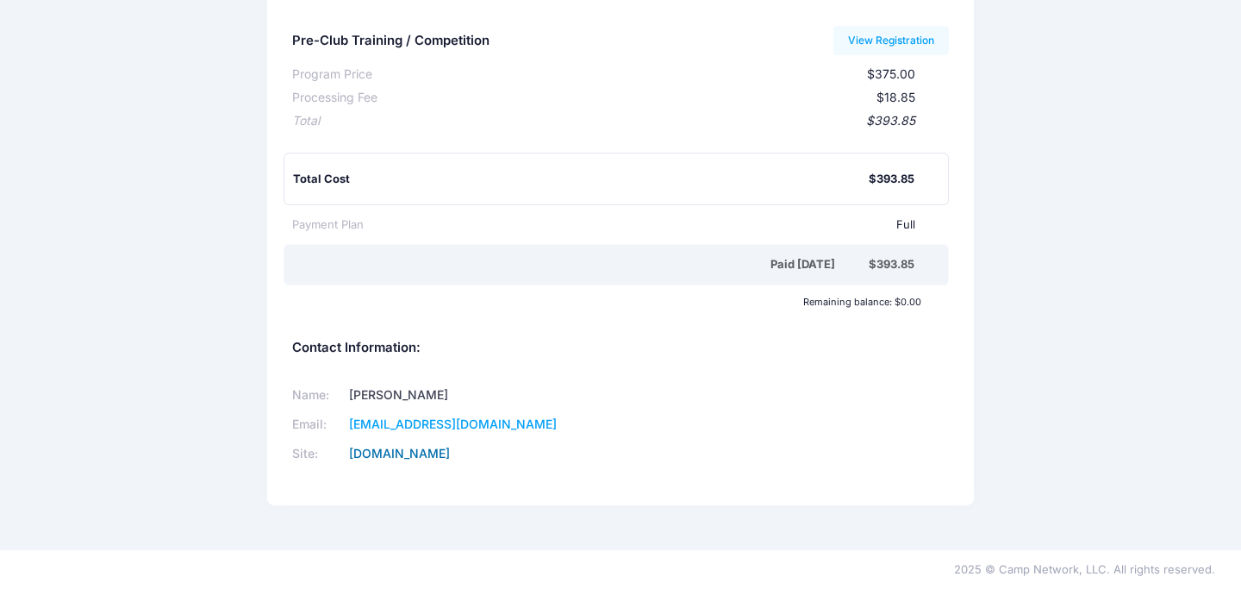
click at [450, 458] on link "www.davidrubiovolleyballcamp.com" at bounding box center [399, 452] width 101 height 15
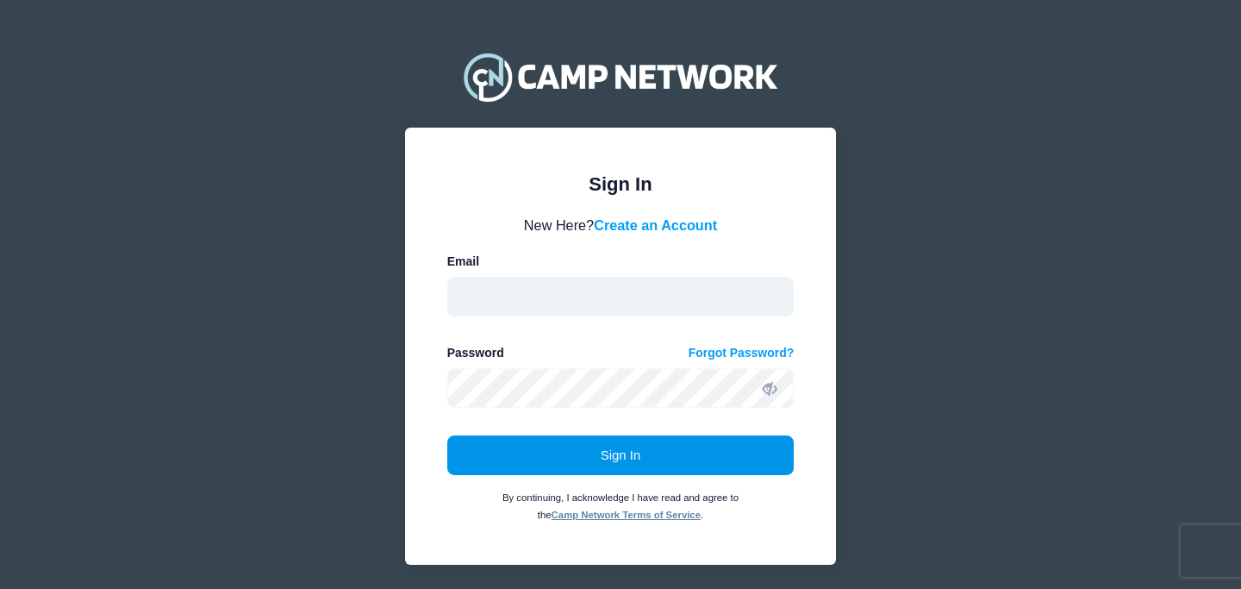
type input "[EMAIL_ADDRESS][DOMAIN_NAME]"
click at [622, 471] on button "Sign In" at bounding box center [620, 455] width 347 height 40
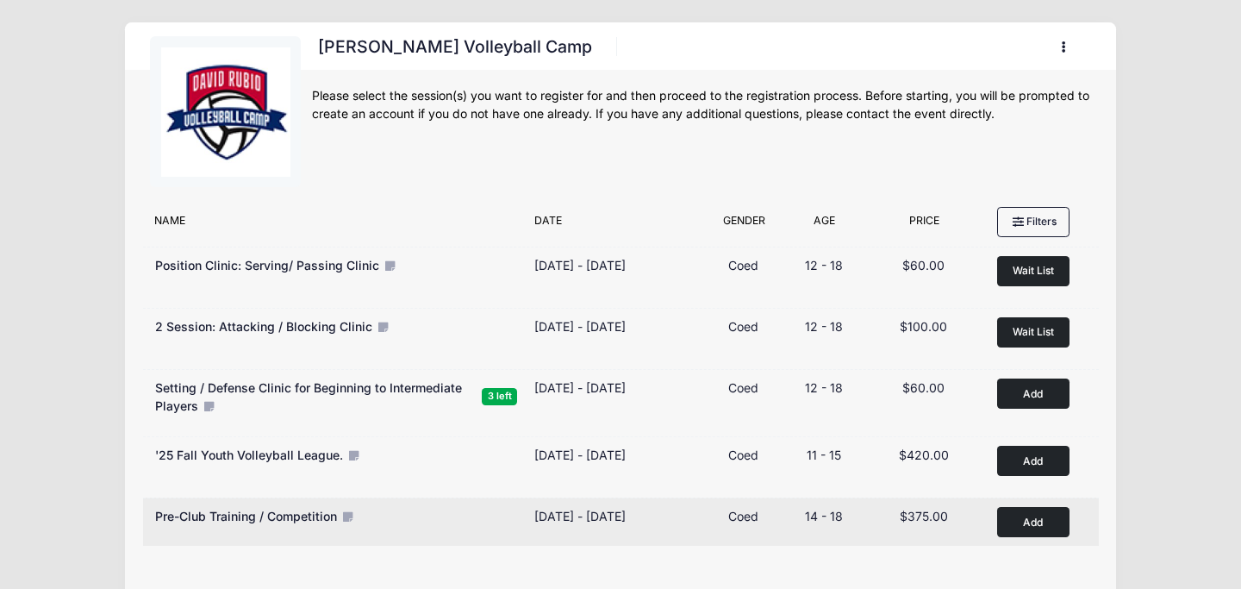
click at [276, 514] on span "Pre-Club Training / Competition" at bounding box center [246, 515] width 182 height 15
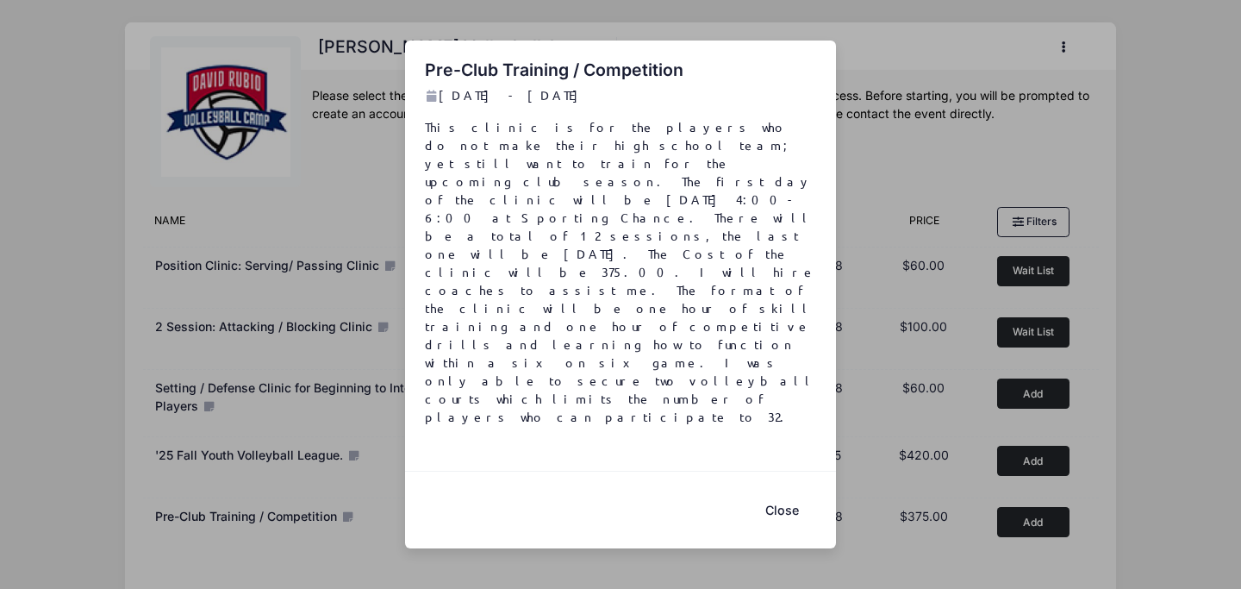
click at [790, 491] on button "Close" at bounding box center [781, 509] width 69 height 37
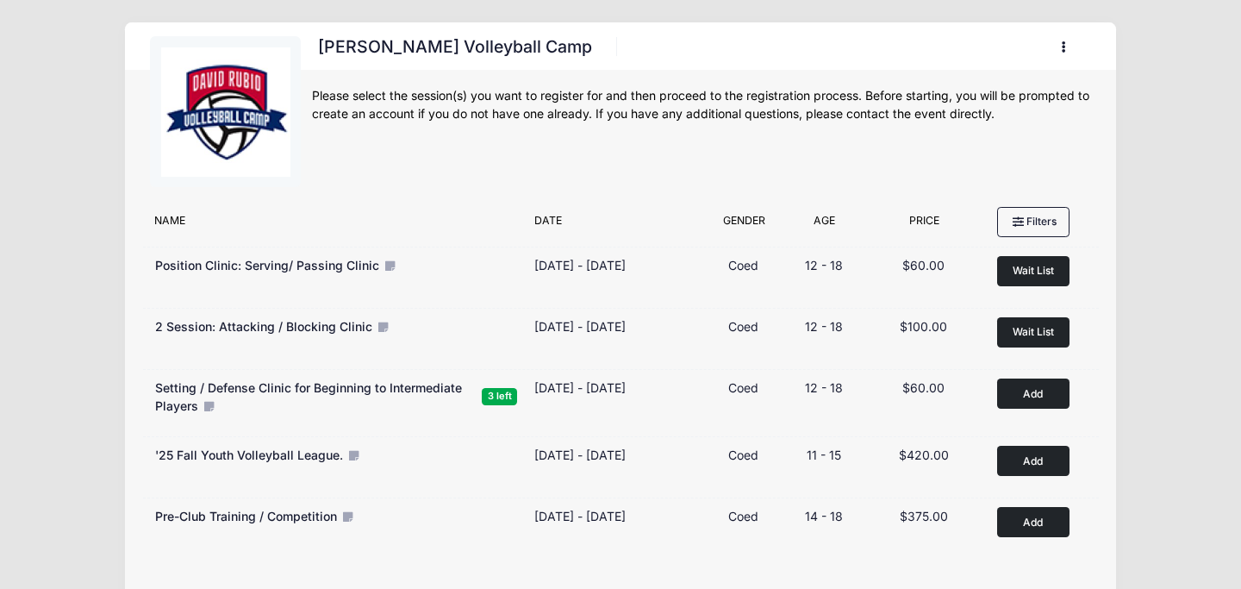
click at [1067, 43] on button "button" at bounding box center [1067, 47] width 47 height 30
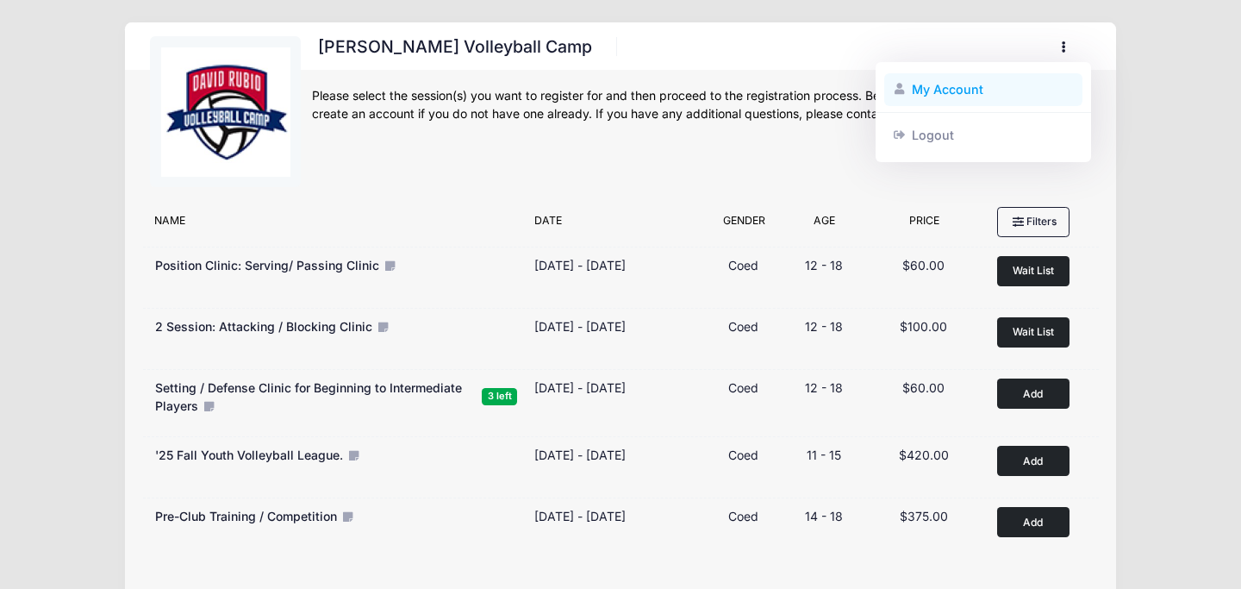
click at [989, 86] on link "My Account" at bounding box center [983, 89] width 199 height 33
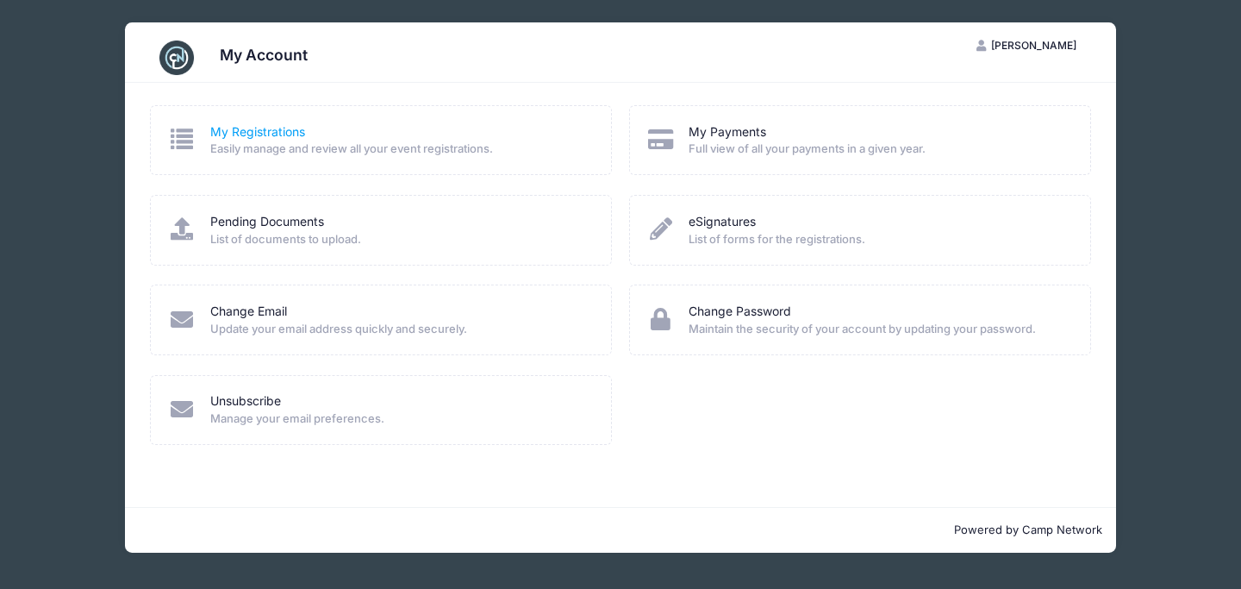
click at [277, 131] on link "My Registrations" at bounding box center [257, 132] width 95 height 18
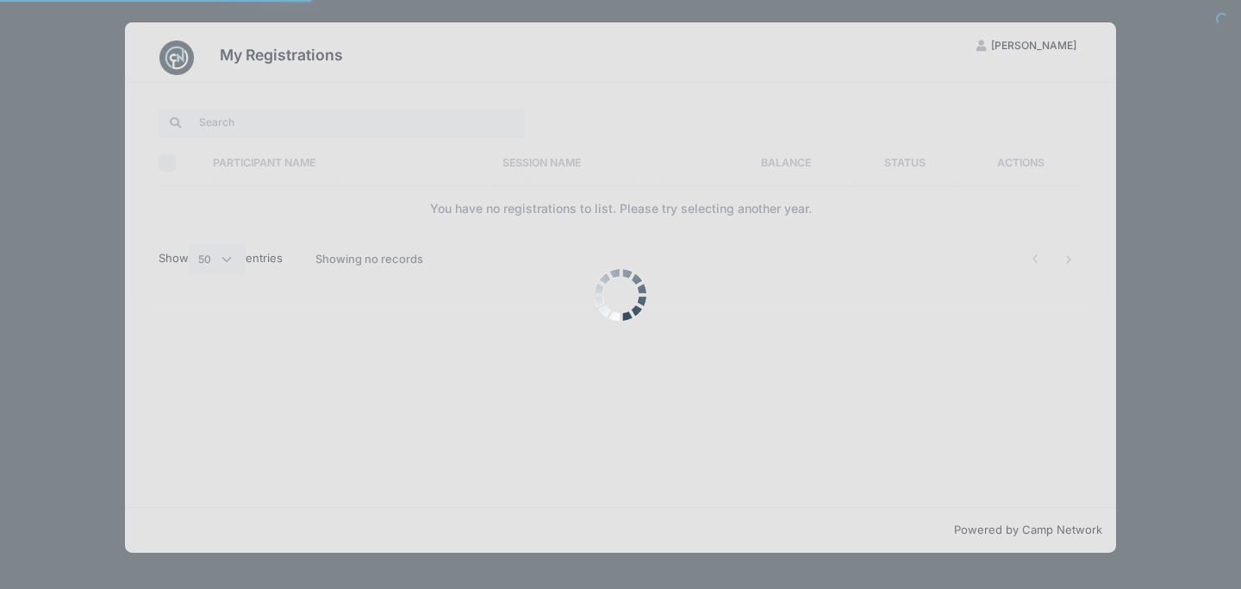
select select "50"
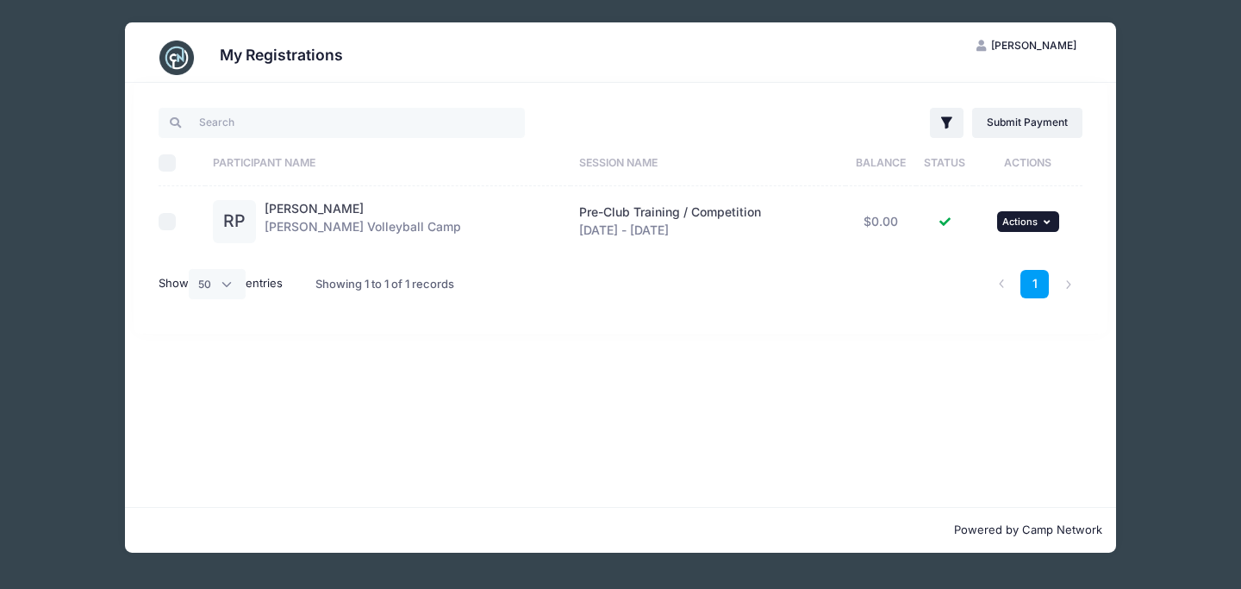
click at [1043, 220] on icon "button" at bounding box center [1048, 221] width 10 height 9
click at [1006, 264] on link "View Registration" at bounding box center [970, 259] width 156 height 33
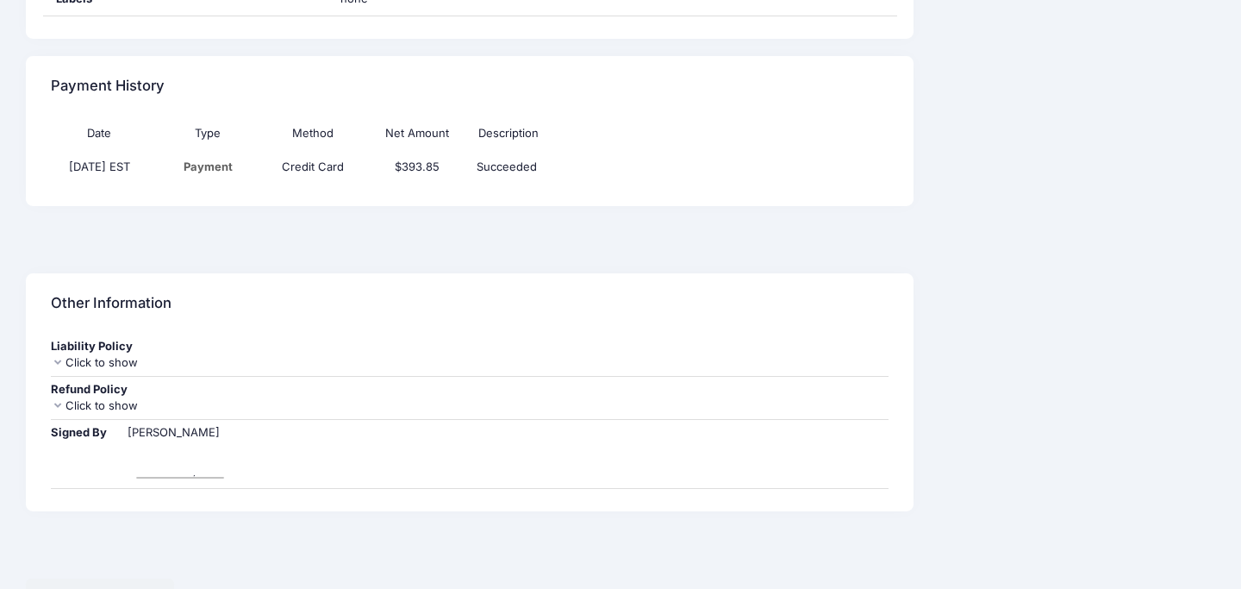
scroll to position [1140, 0]
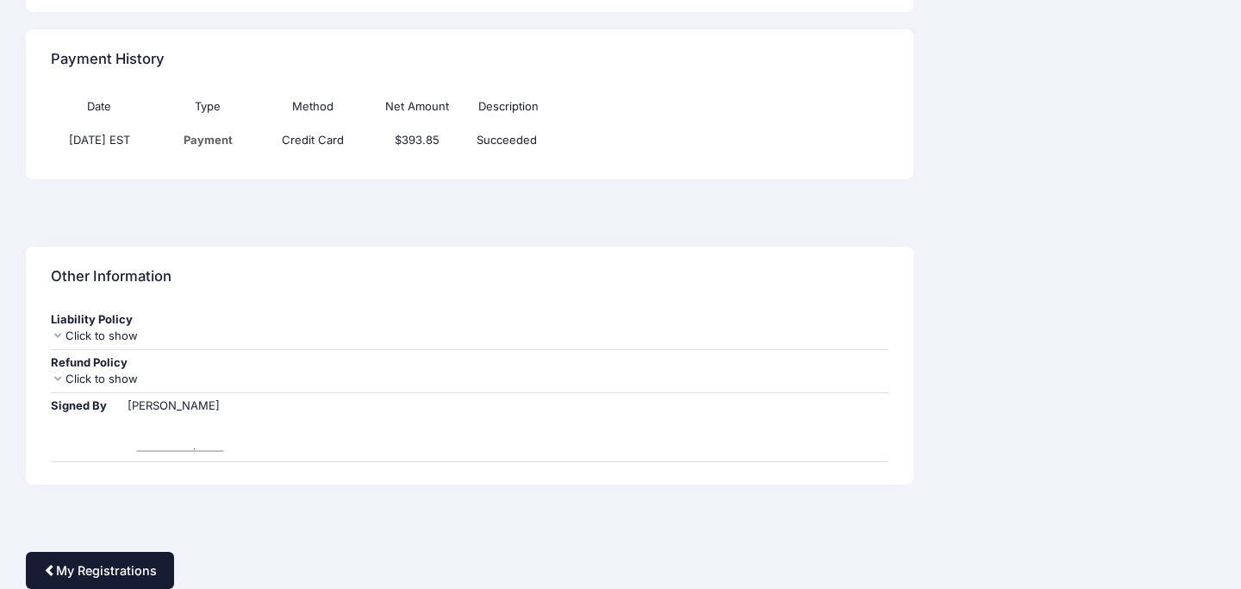
click at [55, 561] on link "My Registrations" at bounding box center [100, 569] width 148 height 37
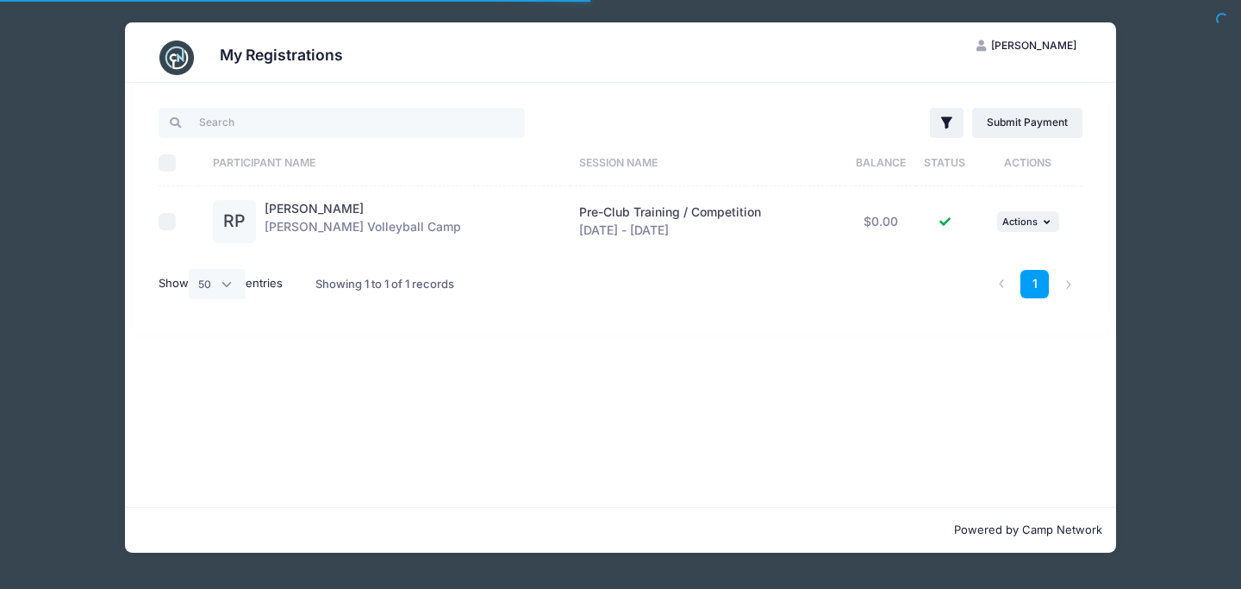
select select "50"
